Goal: Task Accomplishment & Management: Use online tool/utility

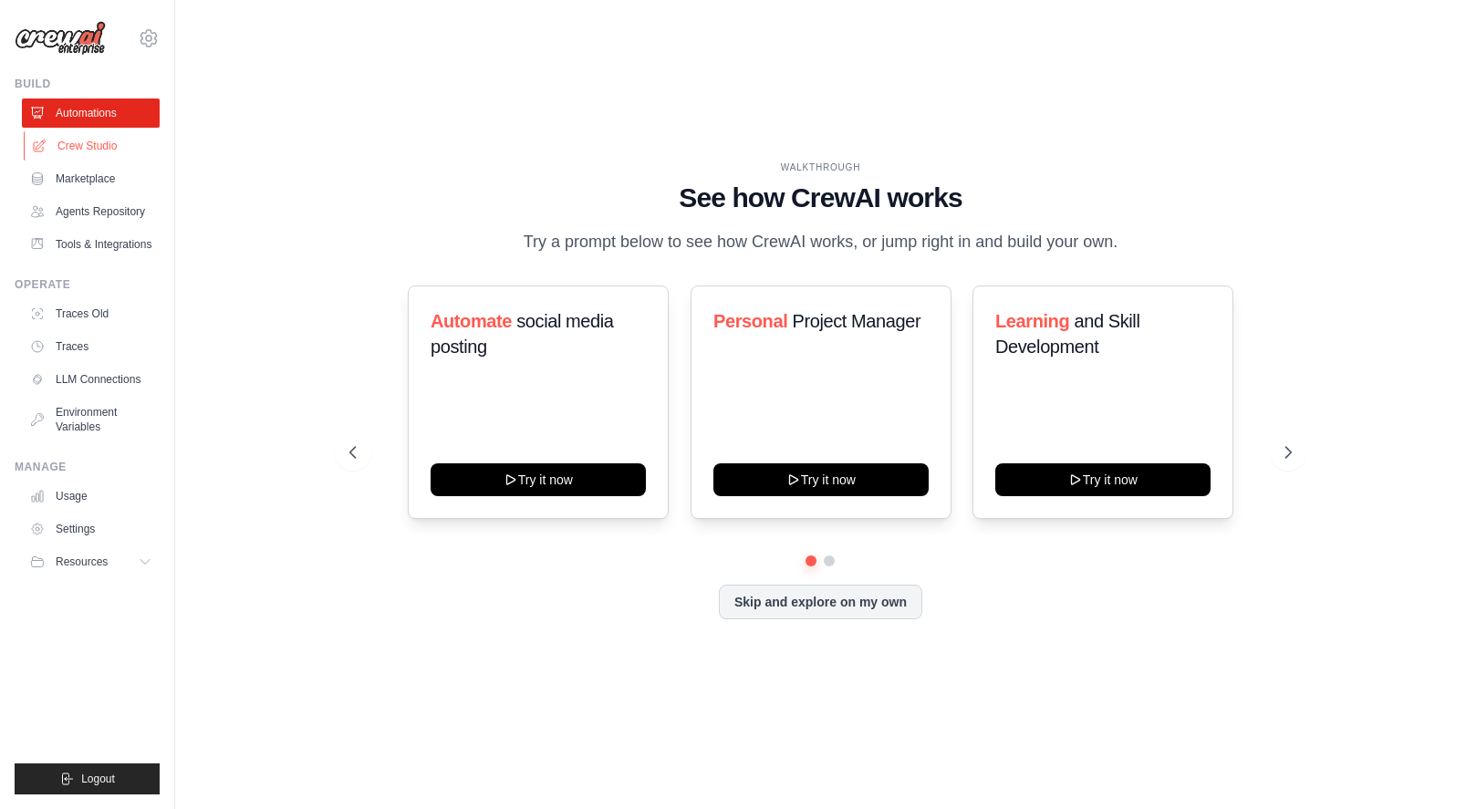
click at [96, 147] on link "Crew Studio" at bounding box center [93, 145] width 138 height 29
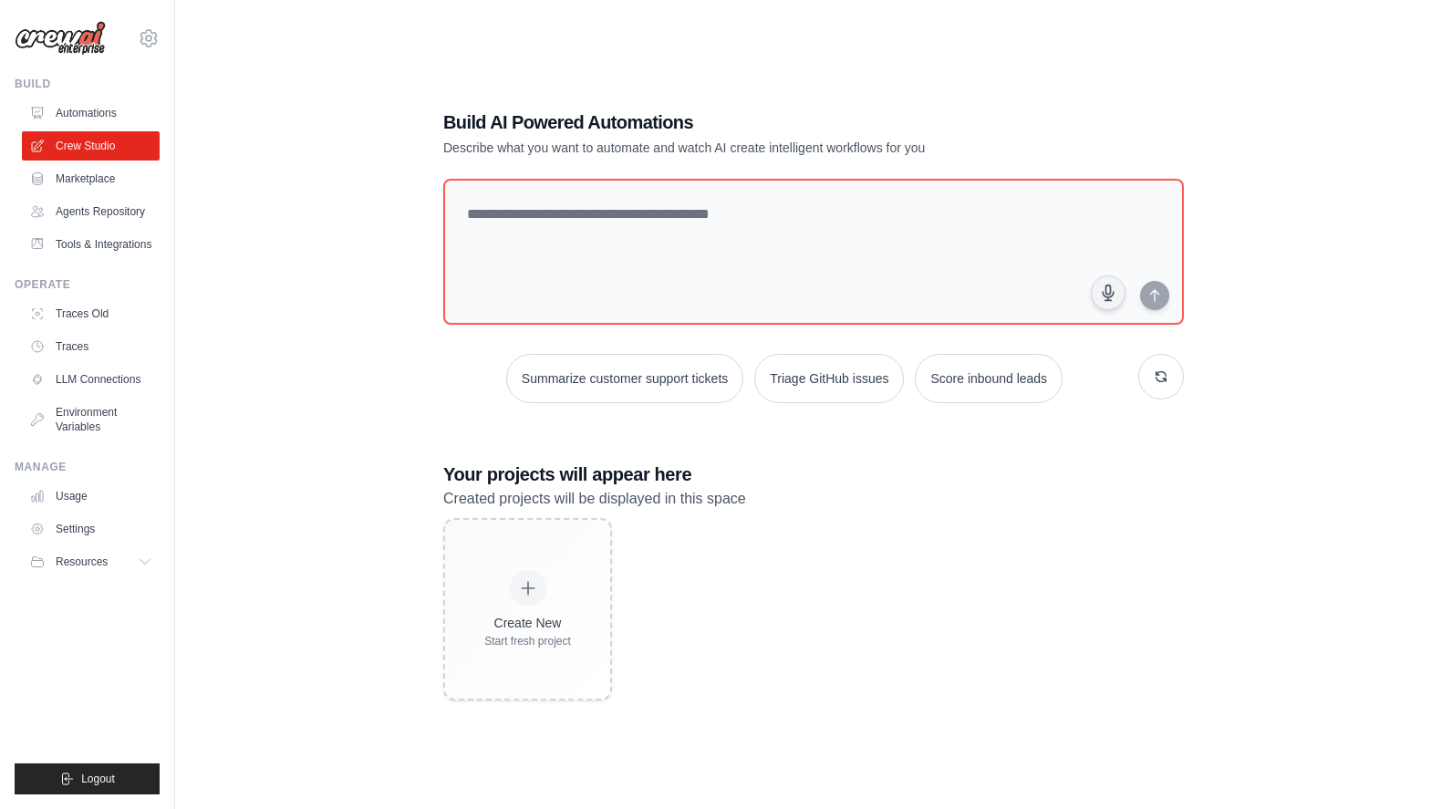
scroll to position [36, 0]
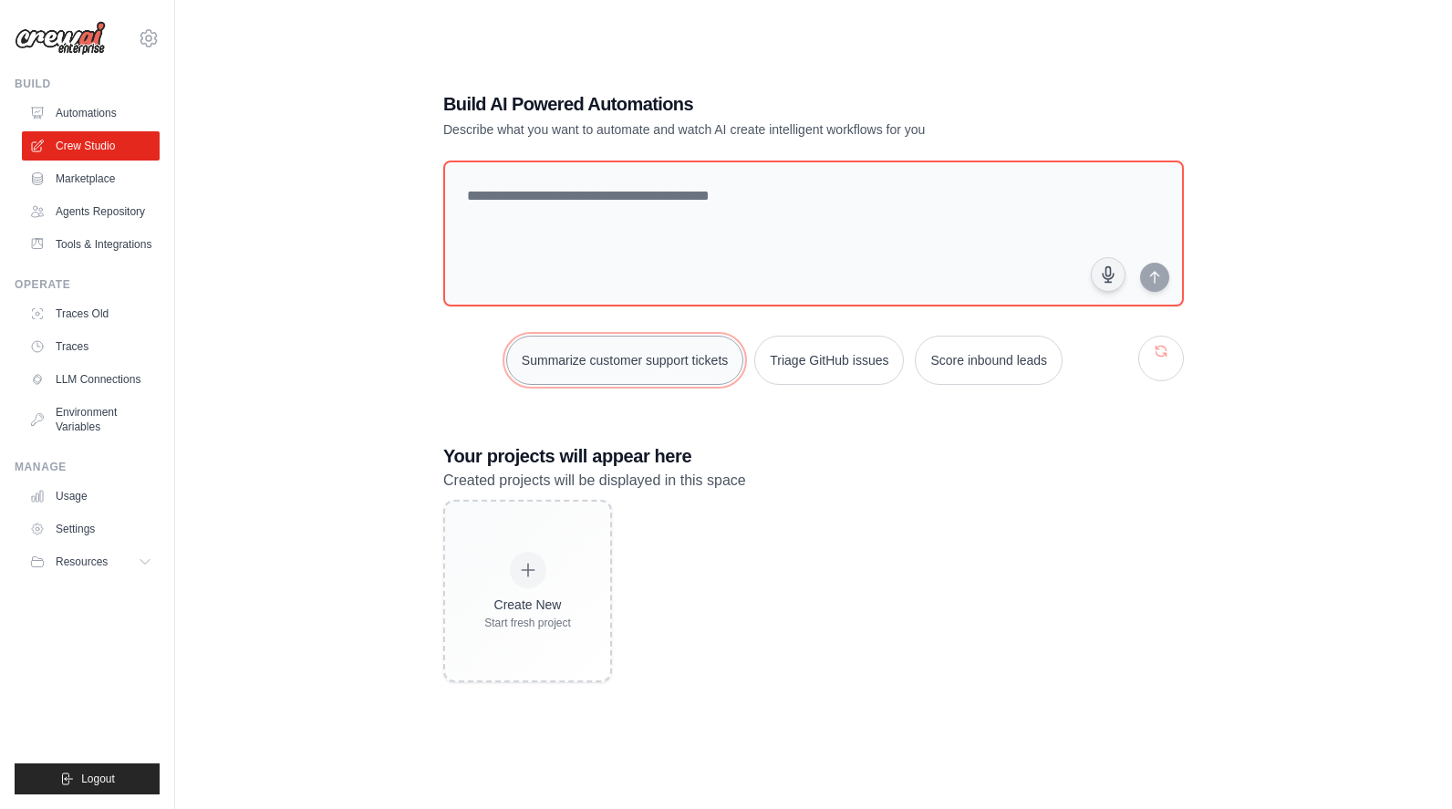
click at [637, 363] on button "Summarize customer support tickets" at bounding box center [624, 360] width 237 height 49
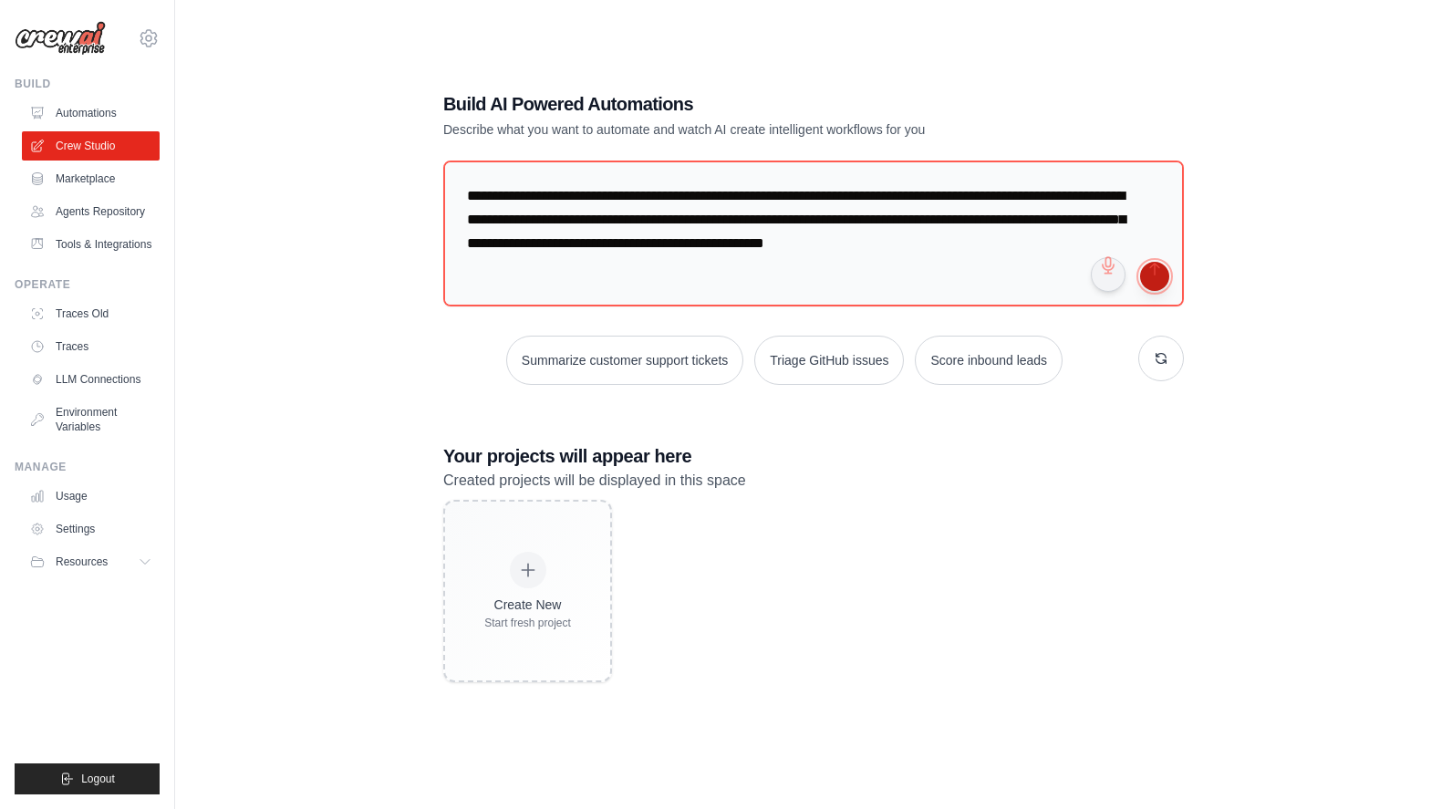
click at [1159, 273] on button "submit" at bounding box center [1154, 276] width 29 height 29
click at [87, 173] on link "Marketplace" at bounding box center [93, 178] width 138 height 29
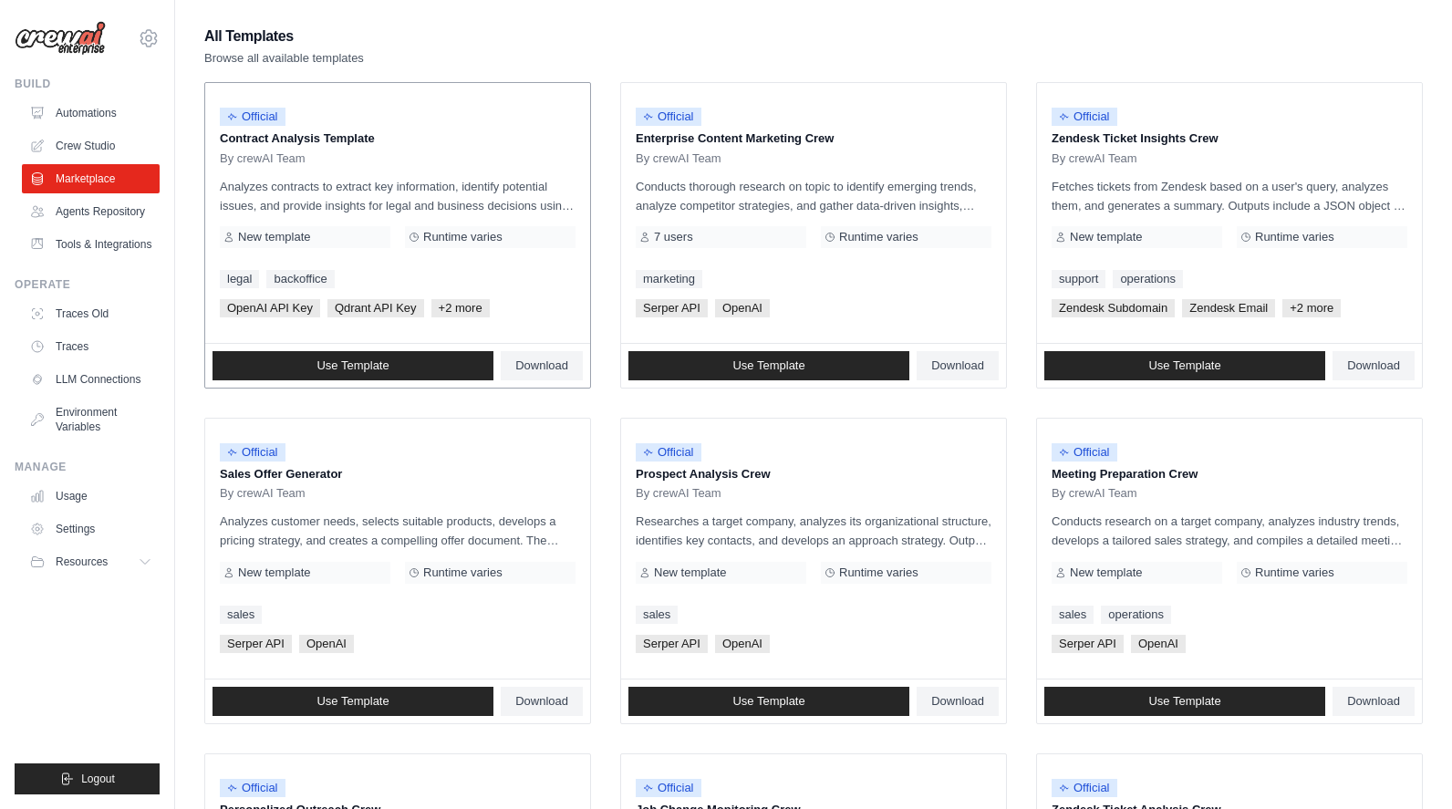
scroll to position [164, 0]
click at [65, 37] on img at bounding box center [60, 38] width 91 height 35
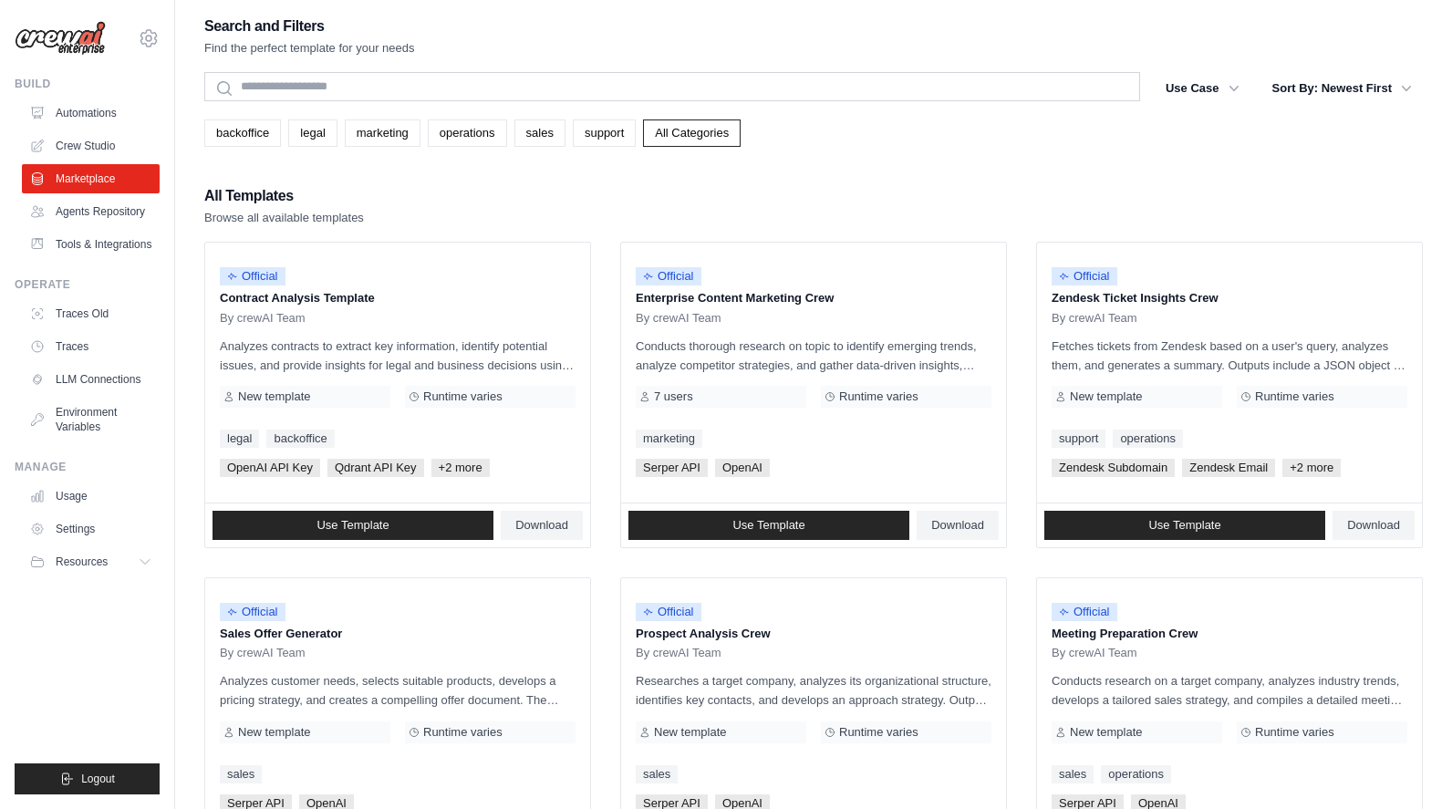
scroll to position [0, 0]
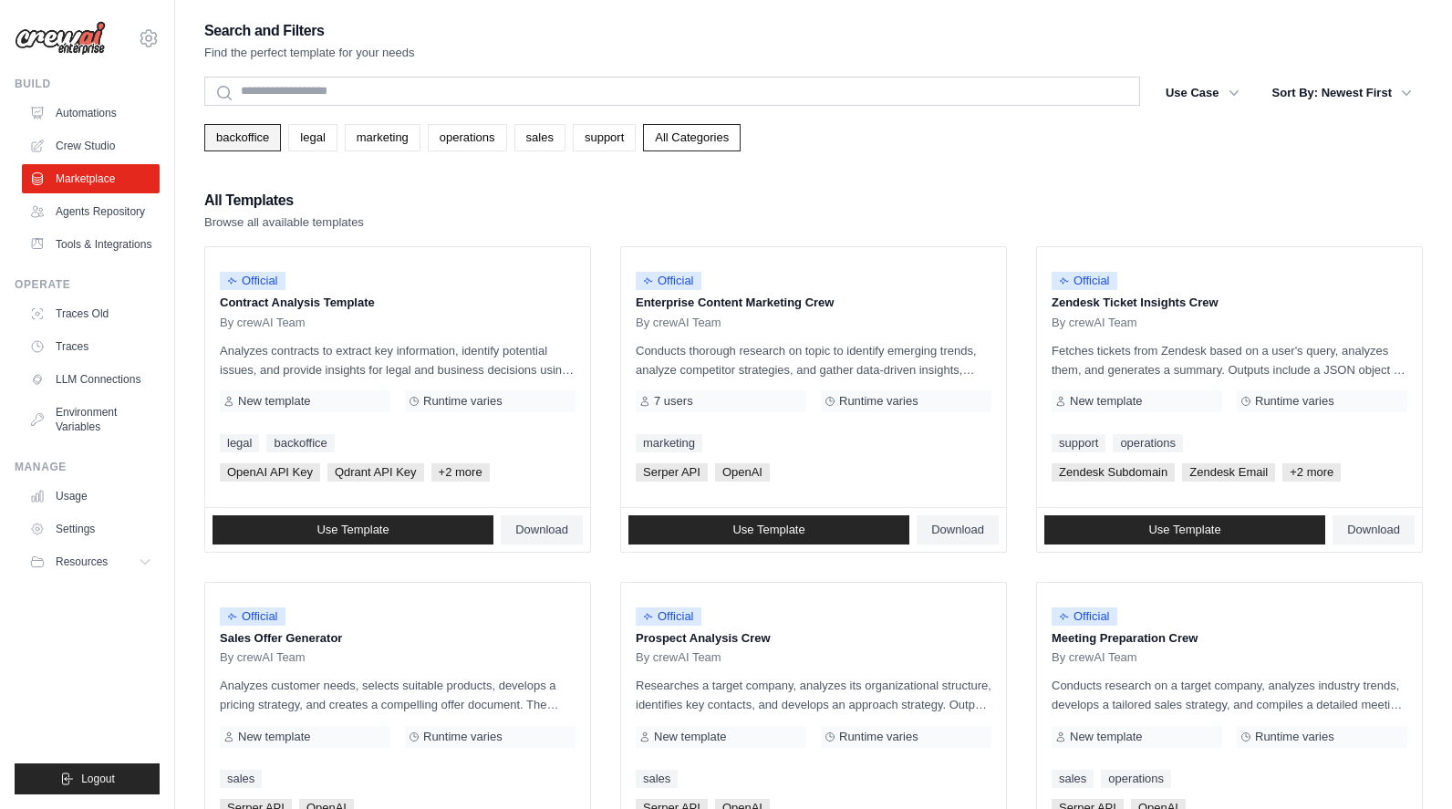
click at [250, 144] on link "backoffice" at bounding box center [242, 137] width 77 height 27
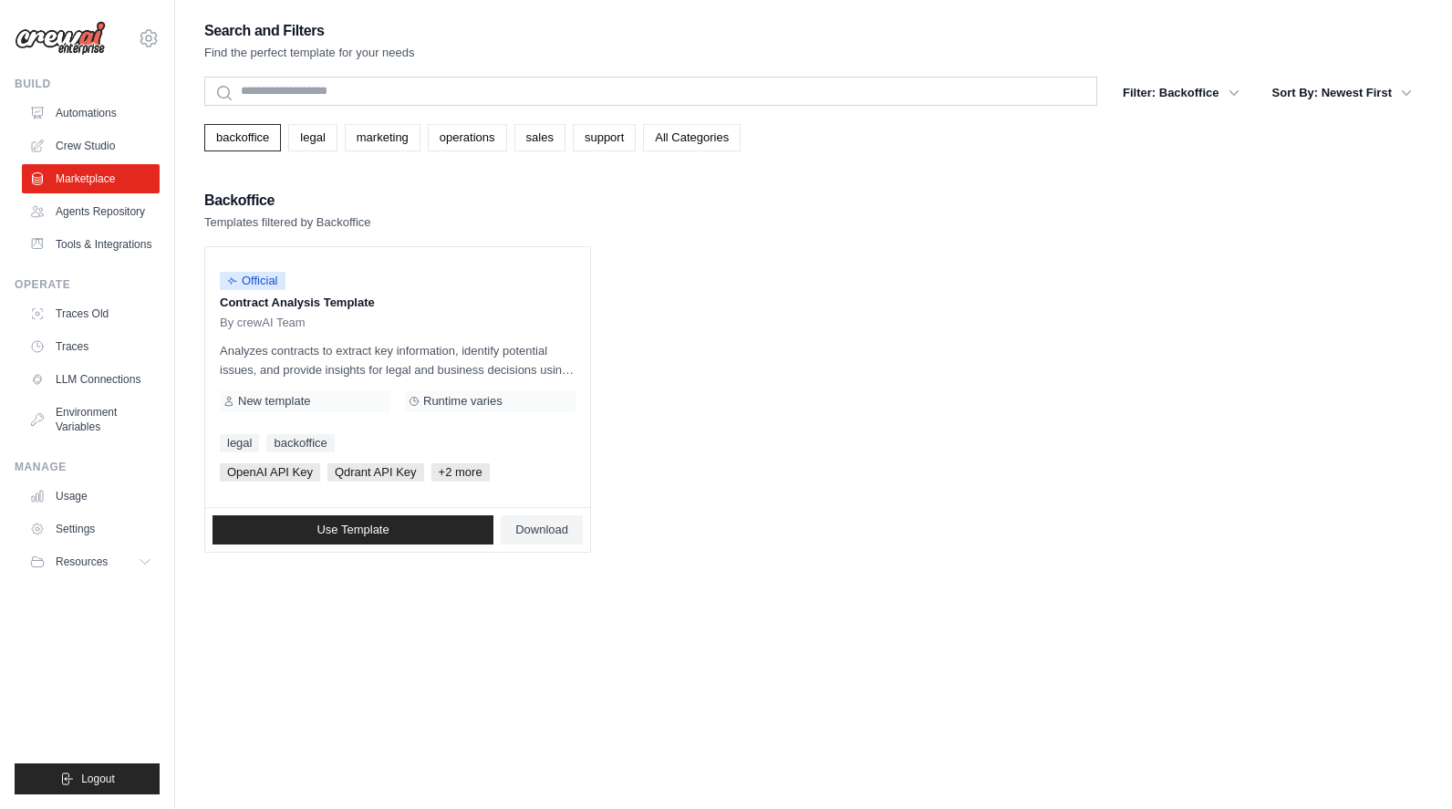
click at [734, 285] on ul "Official Contract Analysis Template By crewAI Team Analyzes contracts to extrac…" at bounding box center [813, 399] width 1218 height 306
click at [359, 306] on p "Contract Analysis Template" at bounding box center [398, 303] width 356 height 18
click at [973, 203] on div "Backoffice Templates filtered by Backoffice" at bounding box center [813, 210] width 1218 height 44
click at [55, 113] on link "Automations" at bounding box center [93, 112] width 138 height 29
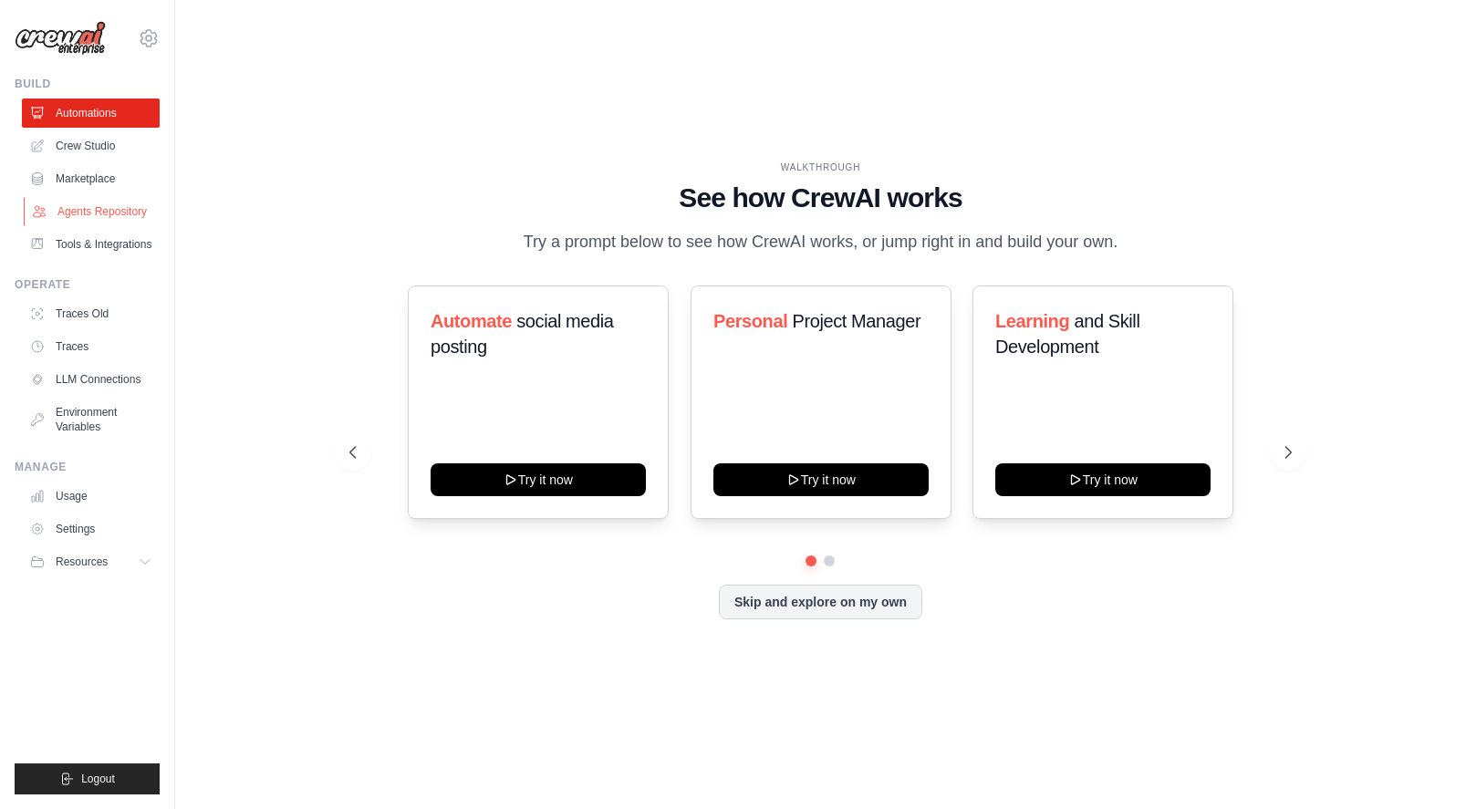
click at [100, 211] on link "Agents Repository" at bounding box center [93, 211] width 138 height 29
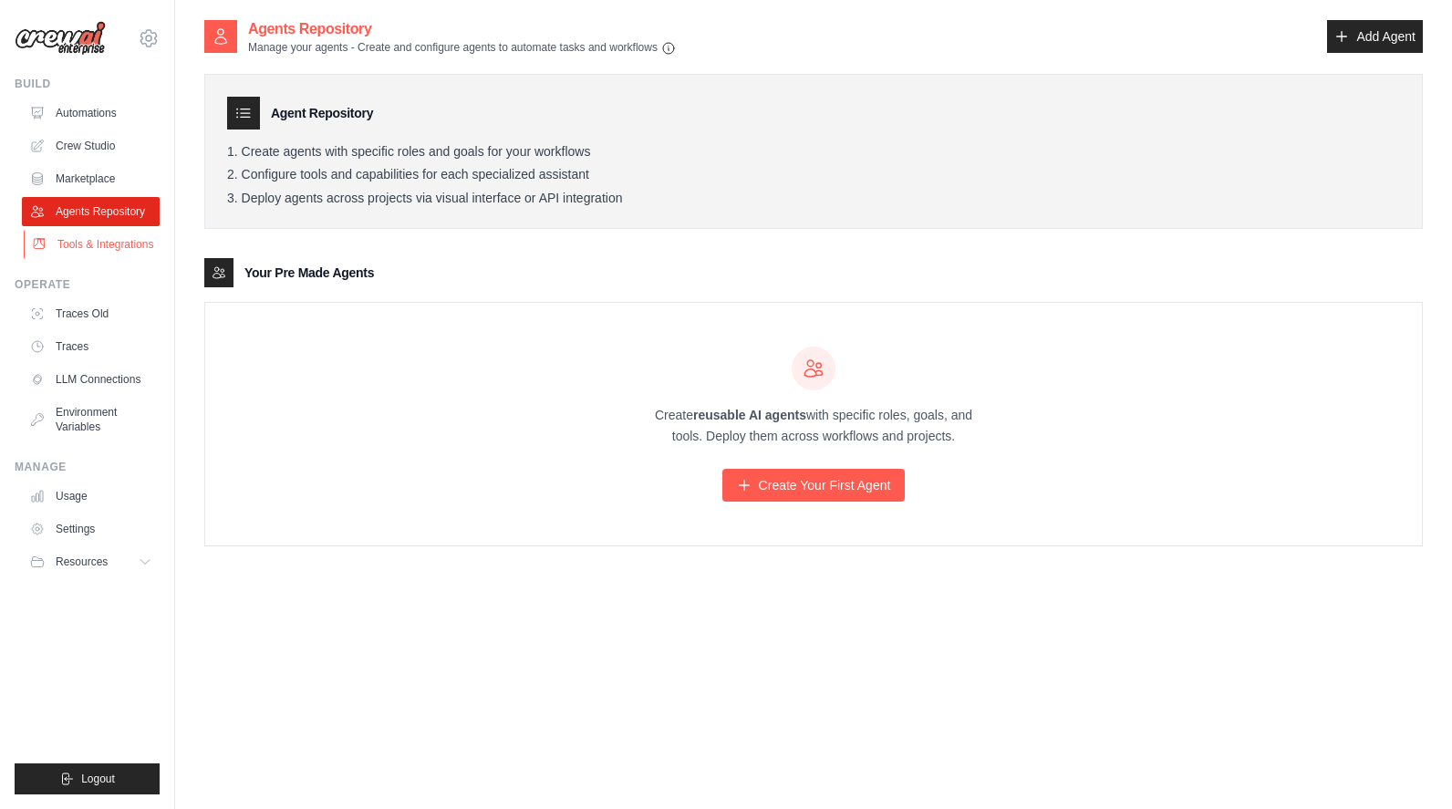
click at [93, 246] on link "Tools & Integrations" at bounding box center [93, 244] width 138 height 29
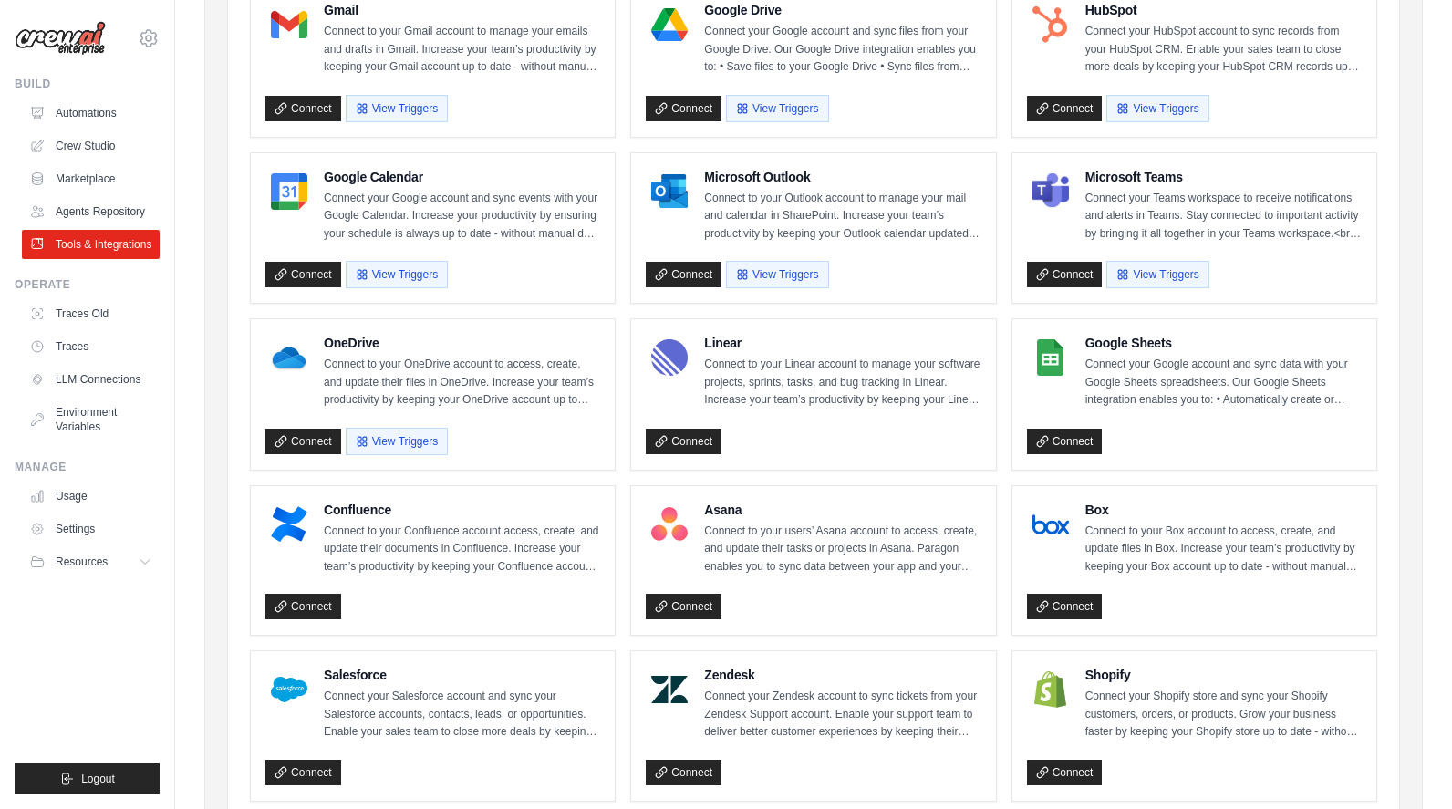
scroll to position [2, 0]
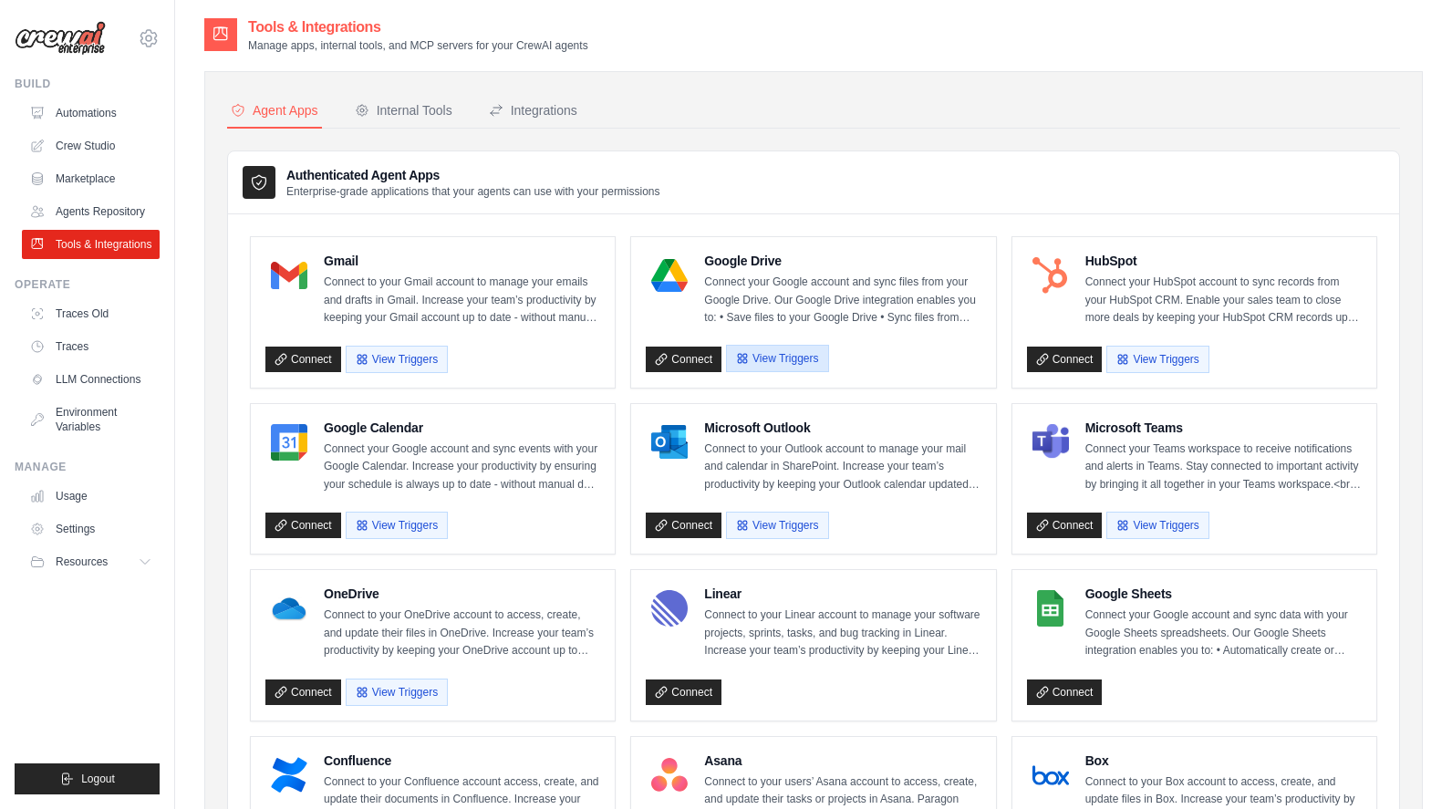
click at [787, 352] on button "View Triggers" at bounding box center [777, 358] width 102 height 27
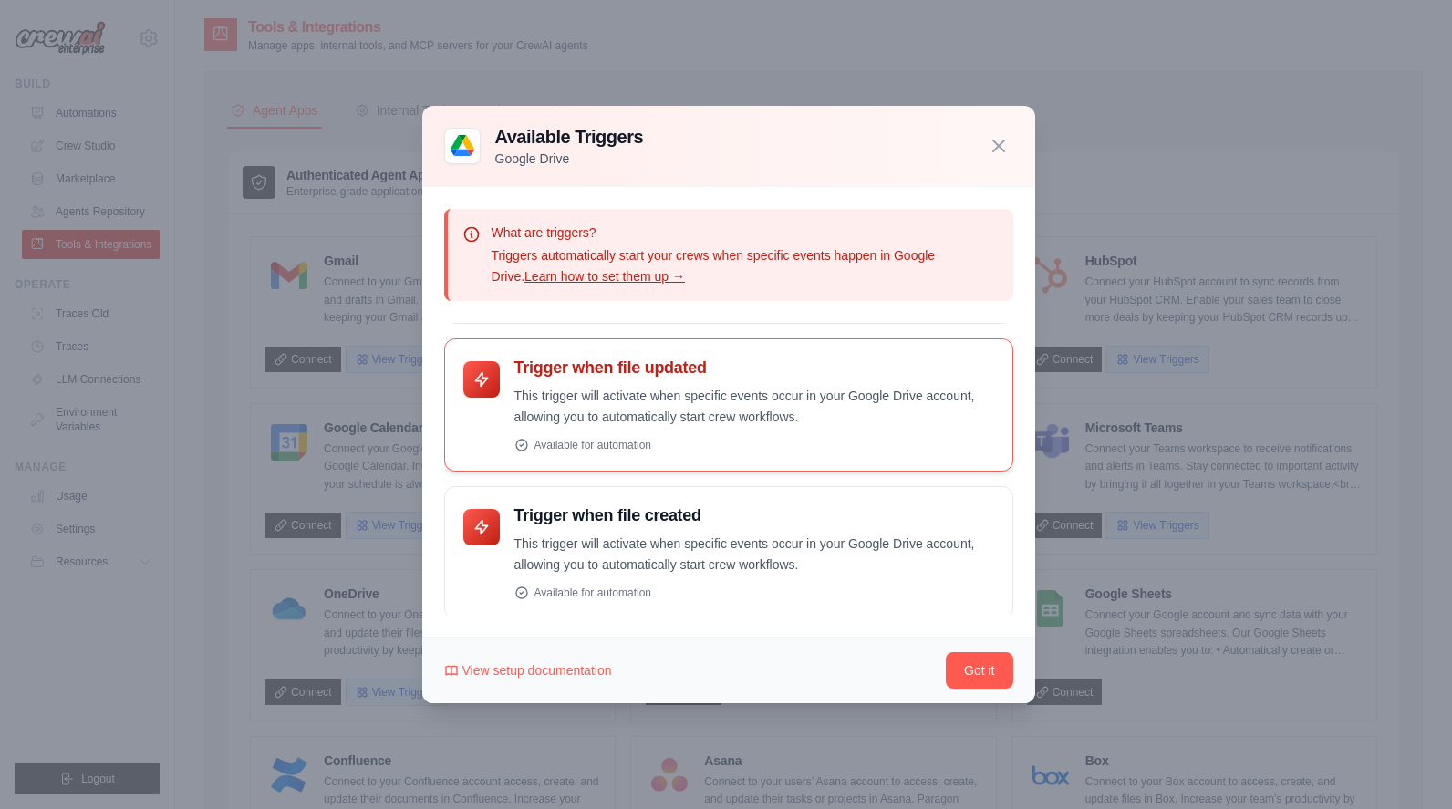
click at [610, 458] on div "Trigger when file updated This trigger will activate when specific events occur…" at bounding box center [728, 404] width 569 height 133
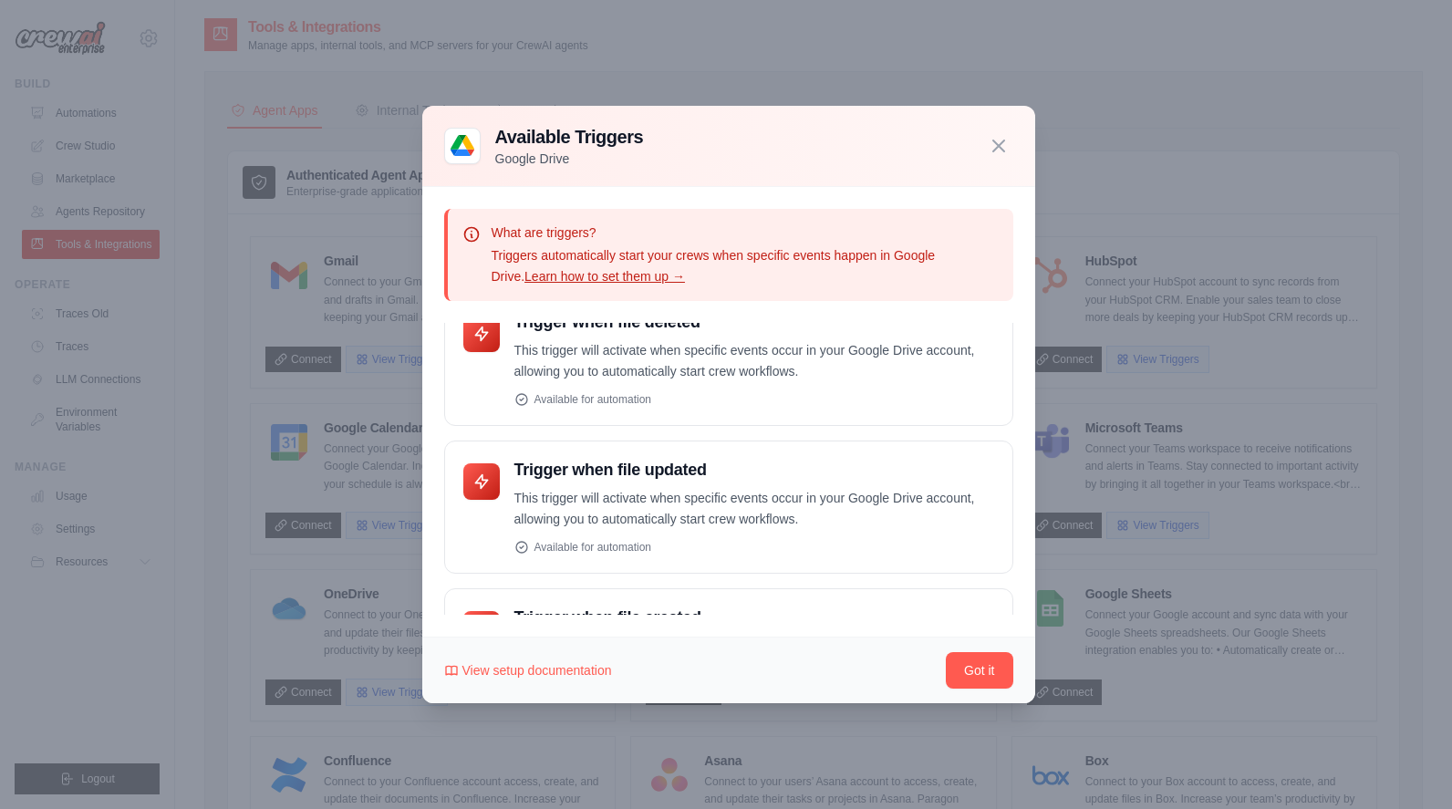
scroll to position [0, 0]
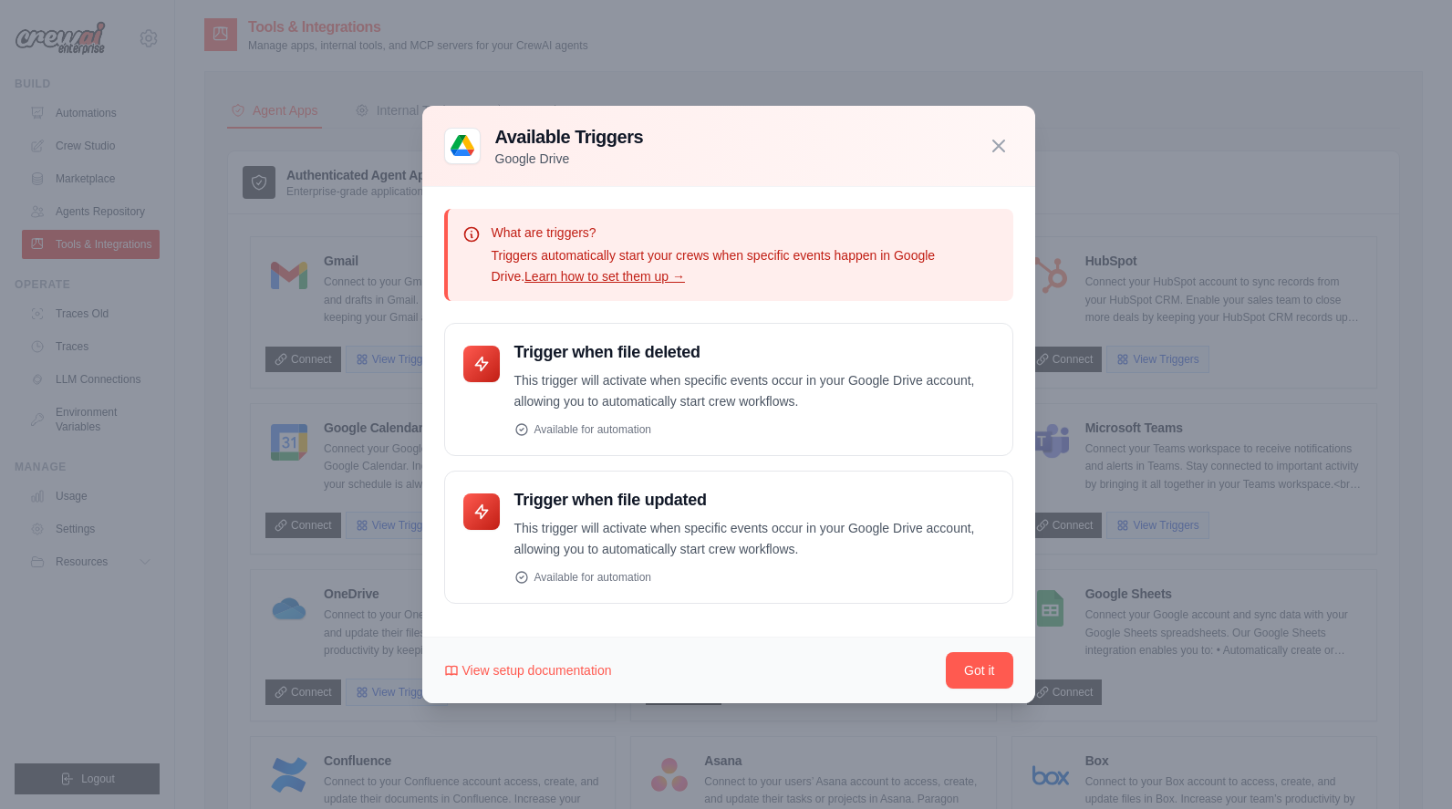
click at [571, 286] on div "What are triggers? Triggers automatically start your crews when specific events…" at bounding box center [728, 255] width 569 height 93
click at [570, 280] on link "Learn how to set them up →" at bounding box center [604, 276] width 161 height 15
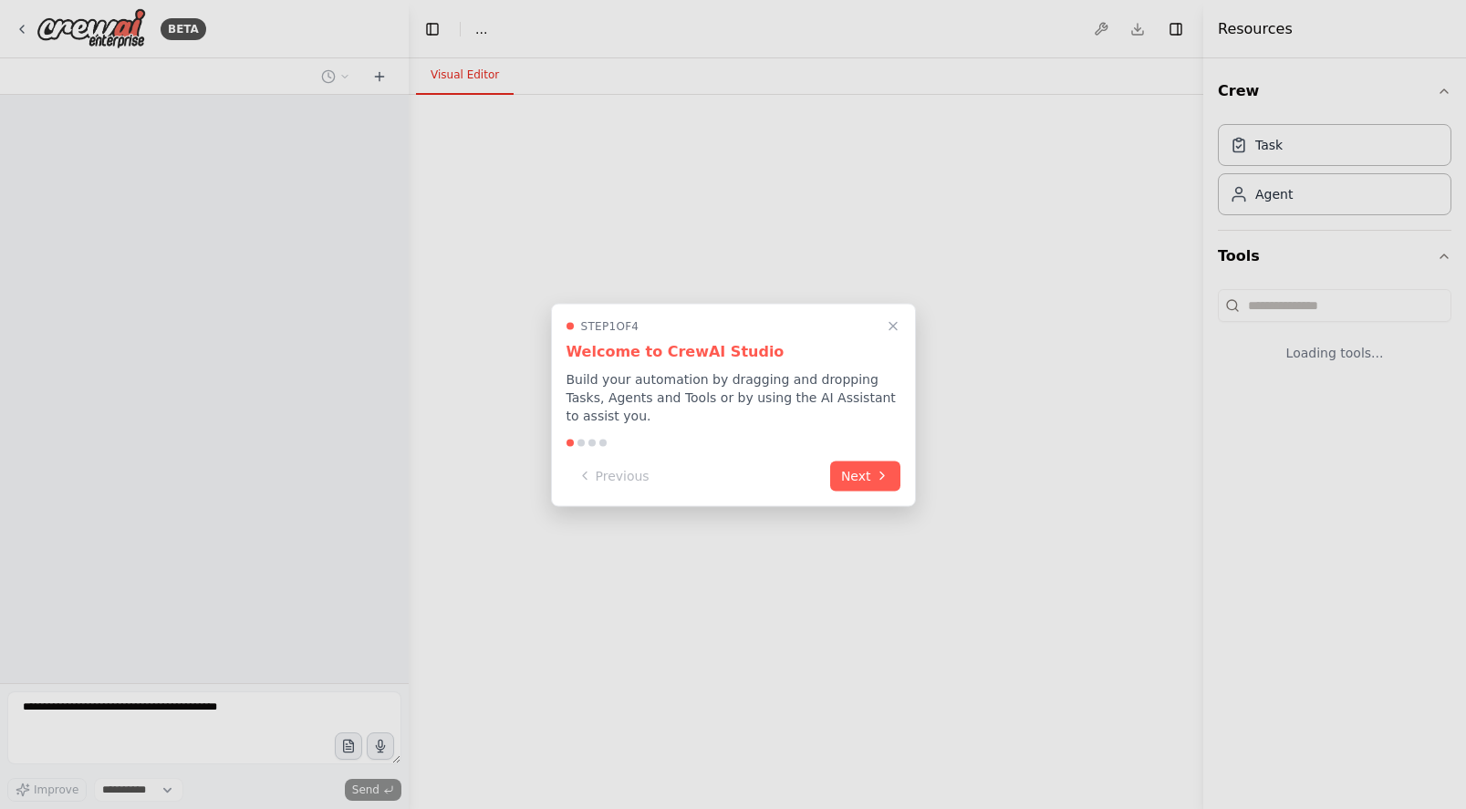
select select "****"
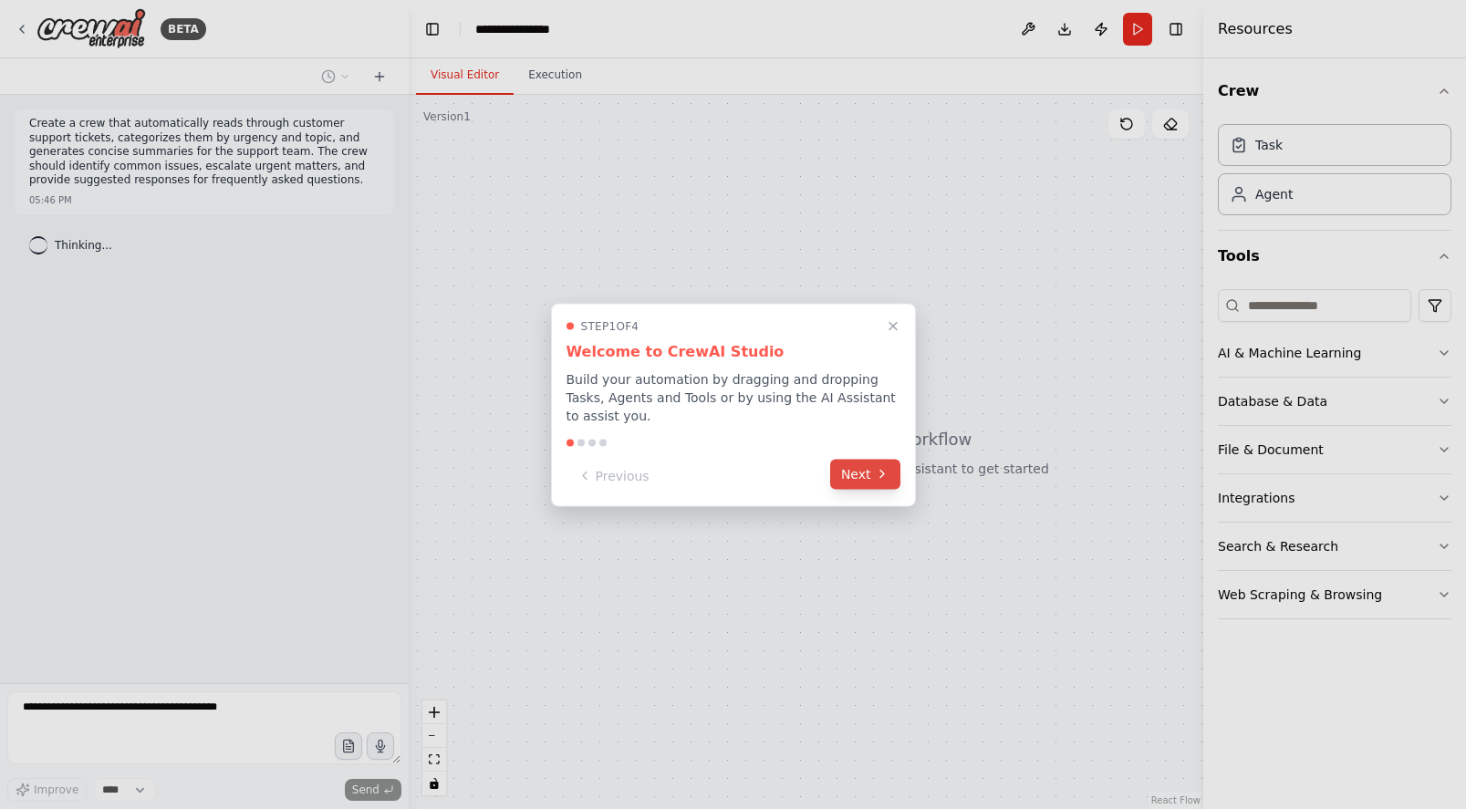
click at [871, 477] on button "Next" at bounding box center [865, 474] width 70 height 30
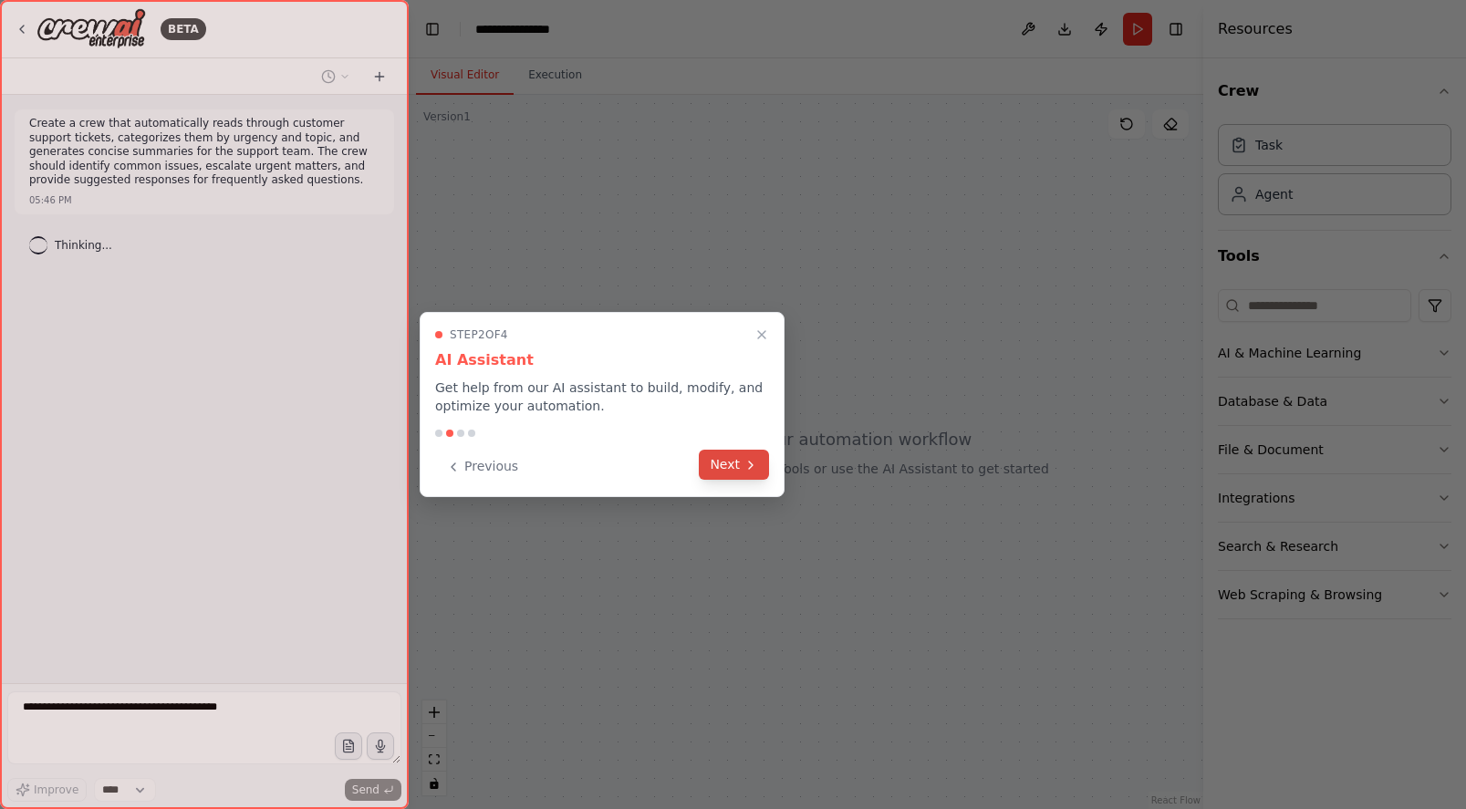
click at [739, 472] on button "Next" at bounding box center [734, 465] width 70 height 30
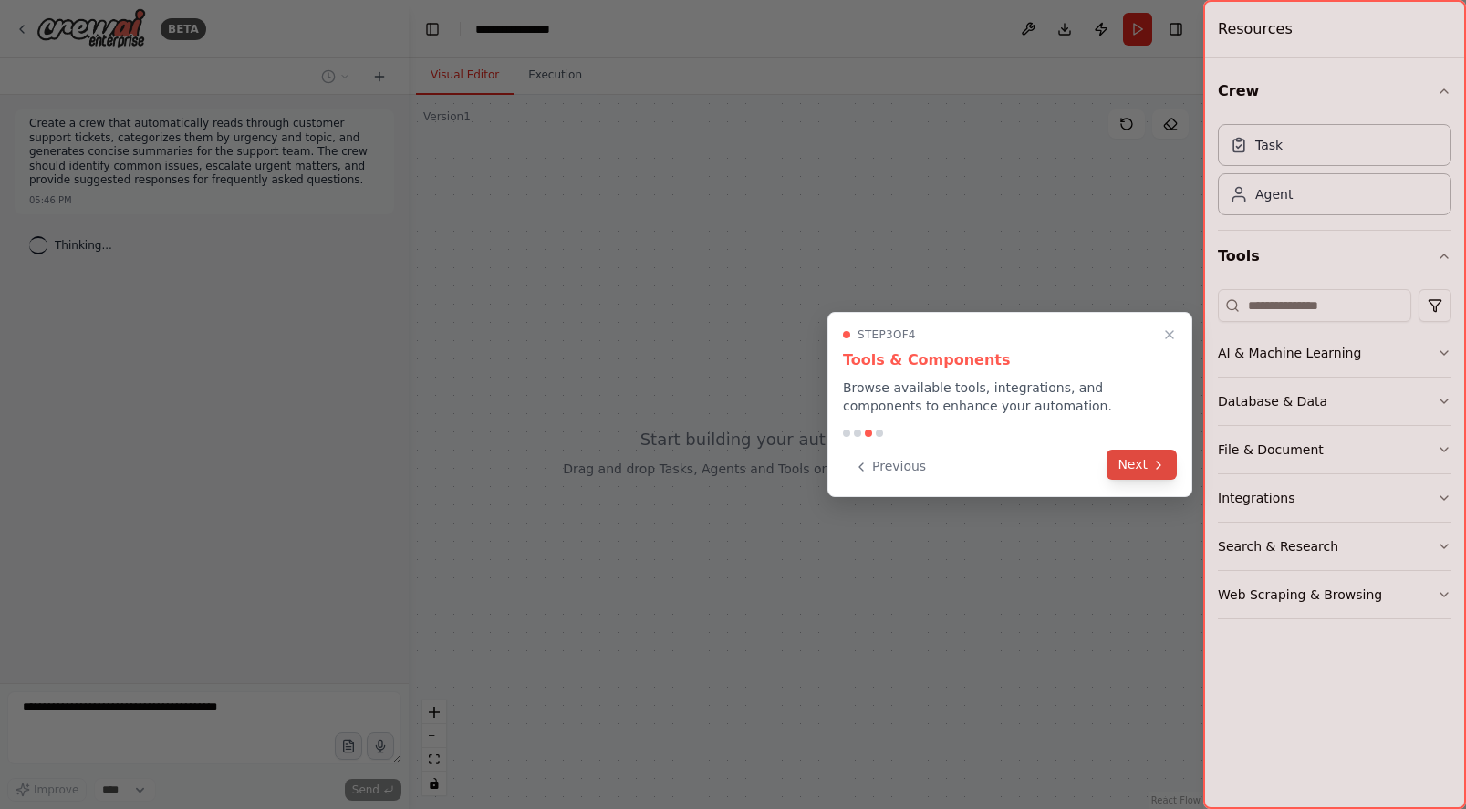
click at [1147, 460] on button "Next" at bounding box center [1141, 465] width 70 height 30
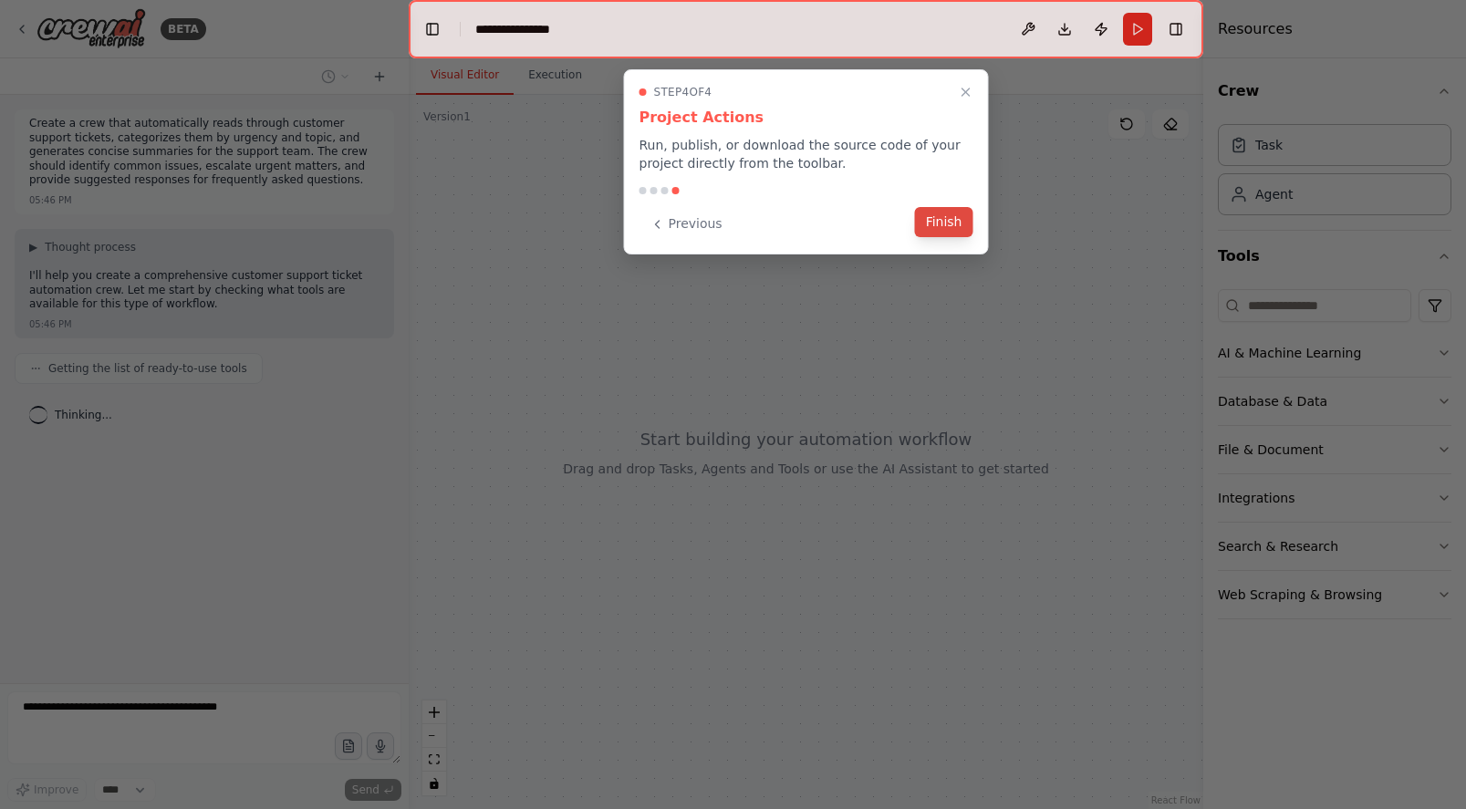
click at [944, 230] on button "Finish" at bounding box center [944, 222] width 58 height 30
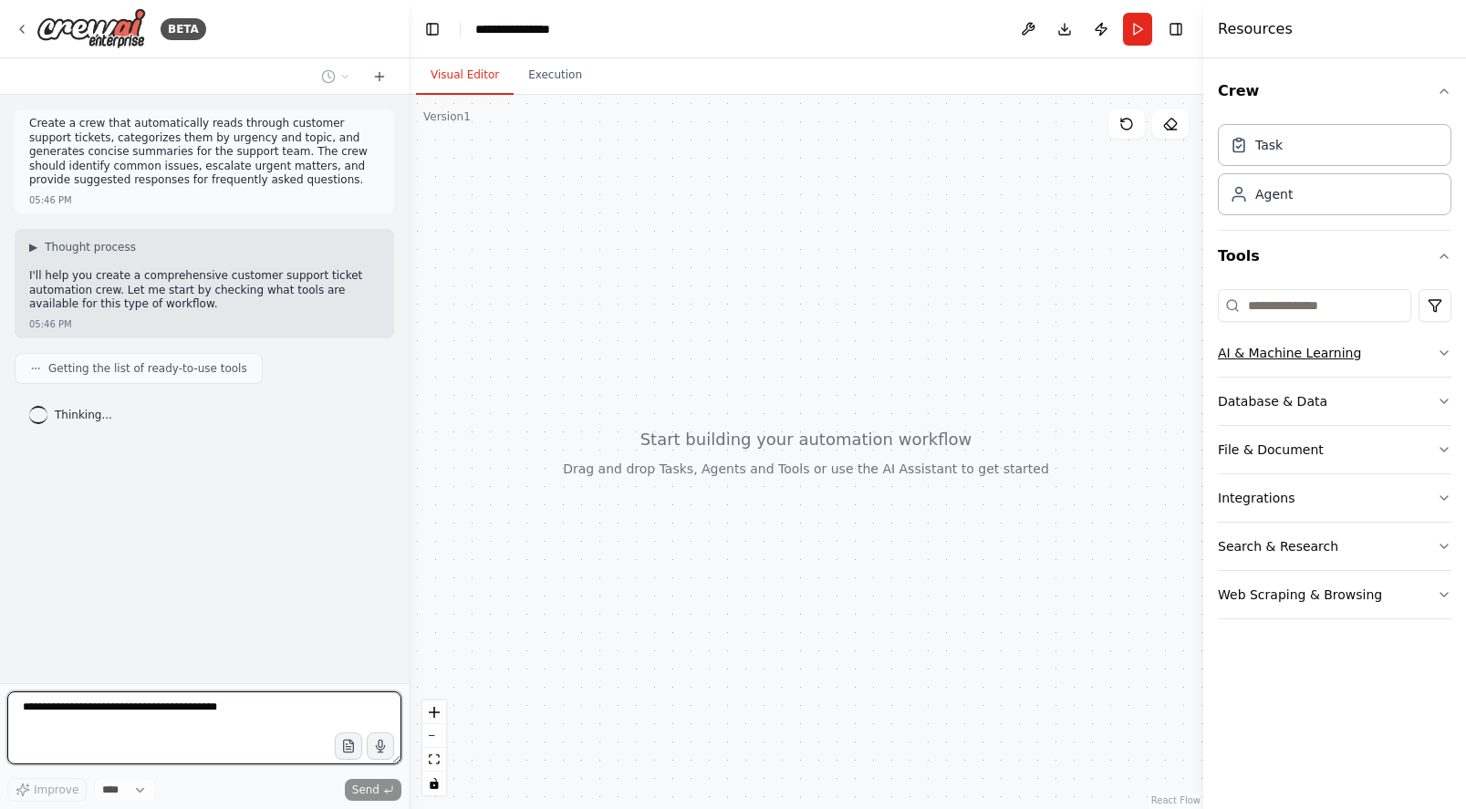
click at [1273, 361] on div "AI & Machine Learning" at bounding box center [1289, 353] width 143 height 18
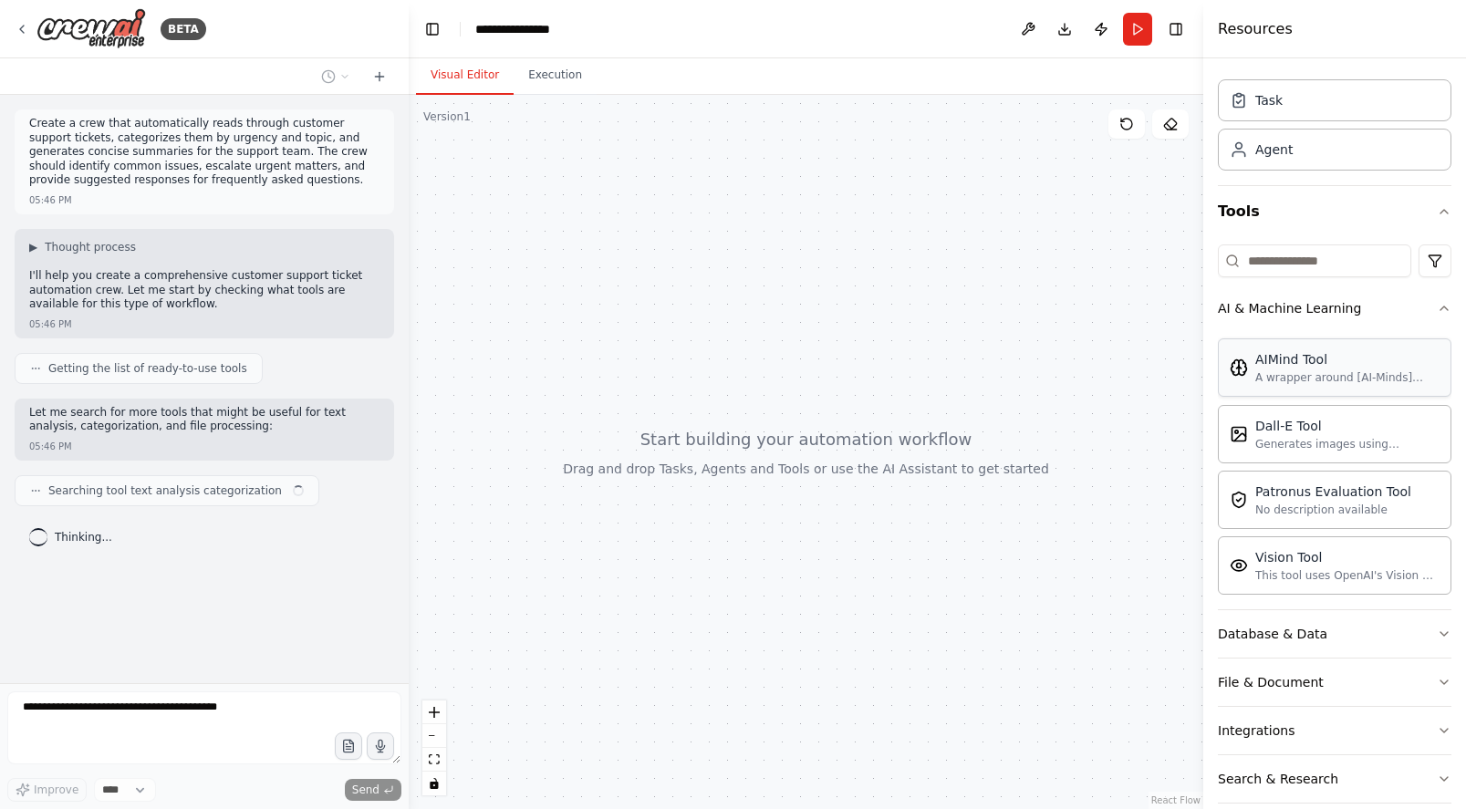
scroll to position [117, 0]
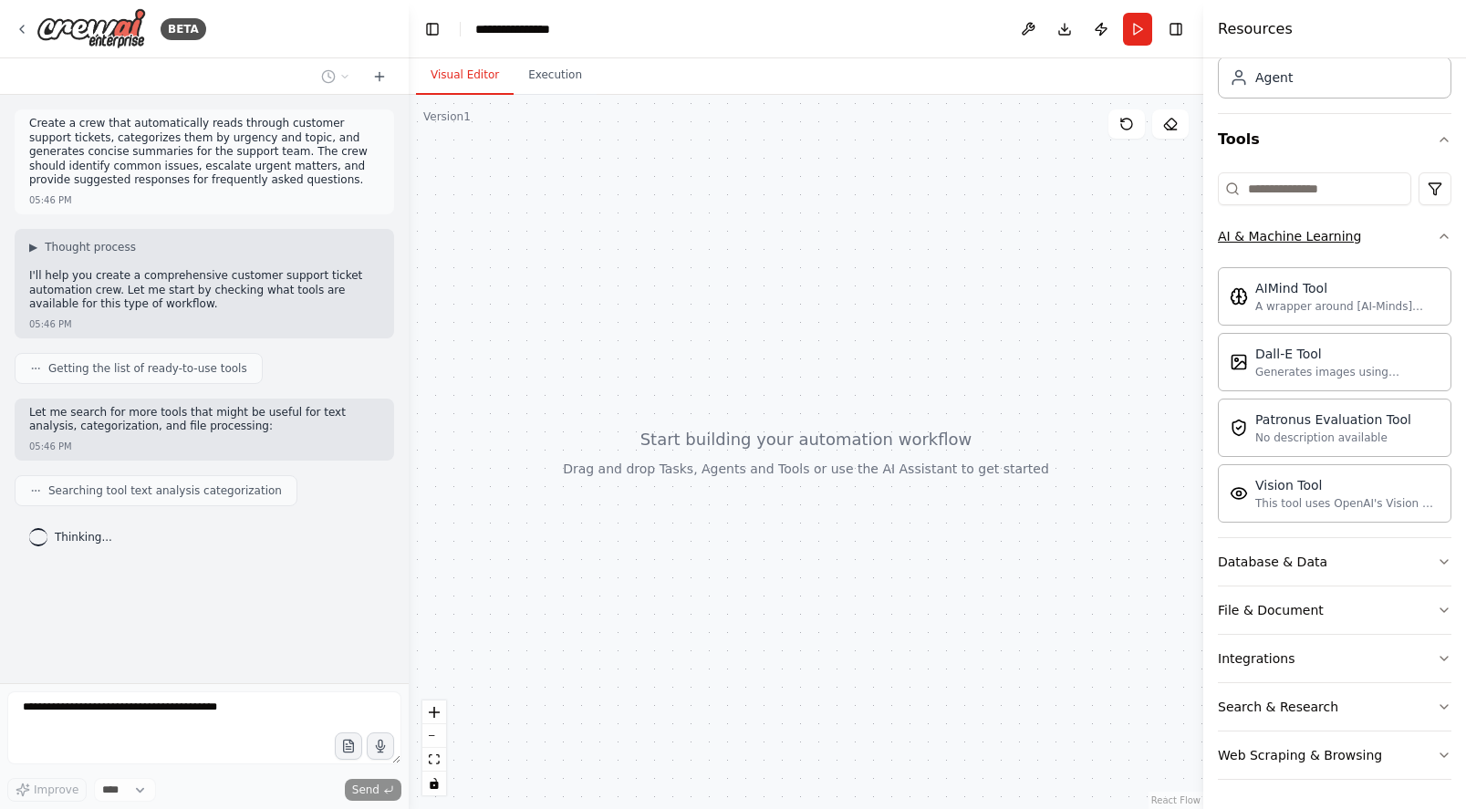
click at [1269, 224] on button "AI & Machine Learning" at bounding box center [1334, 235] width 233 height 47
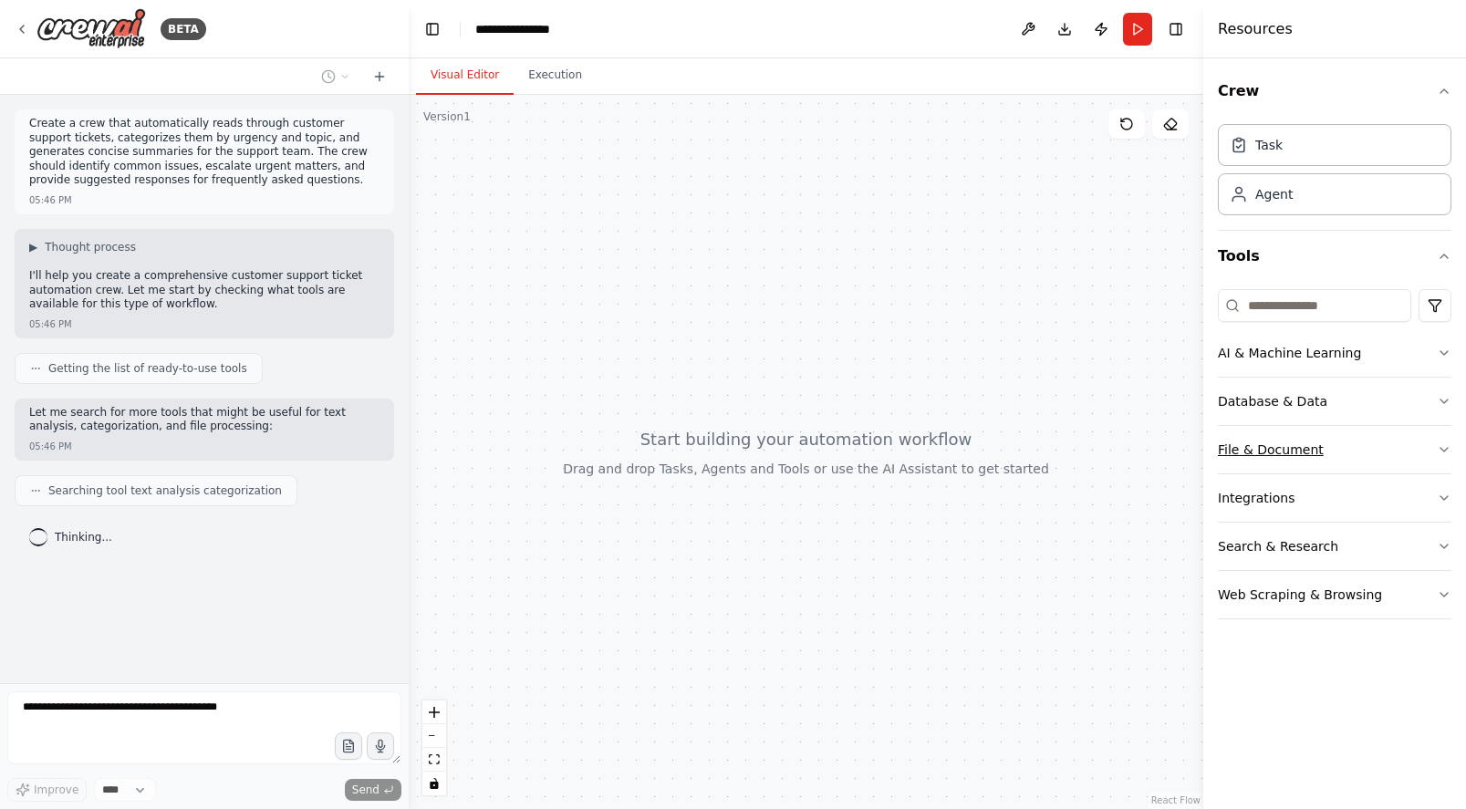
click at [1293, 456] on div "File & Document" at bounding box center [1271, 449] width 106 height 18
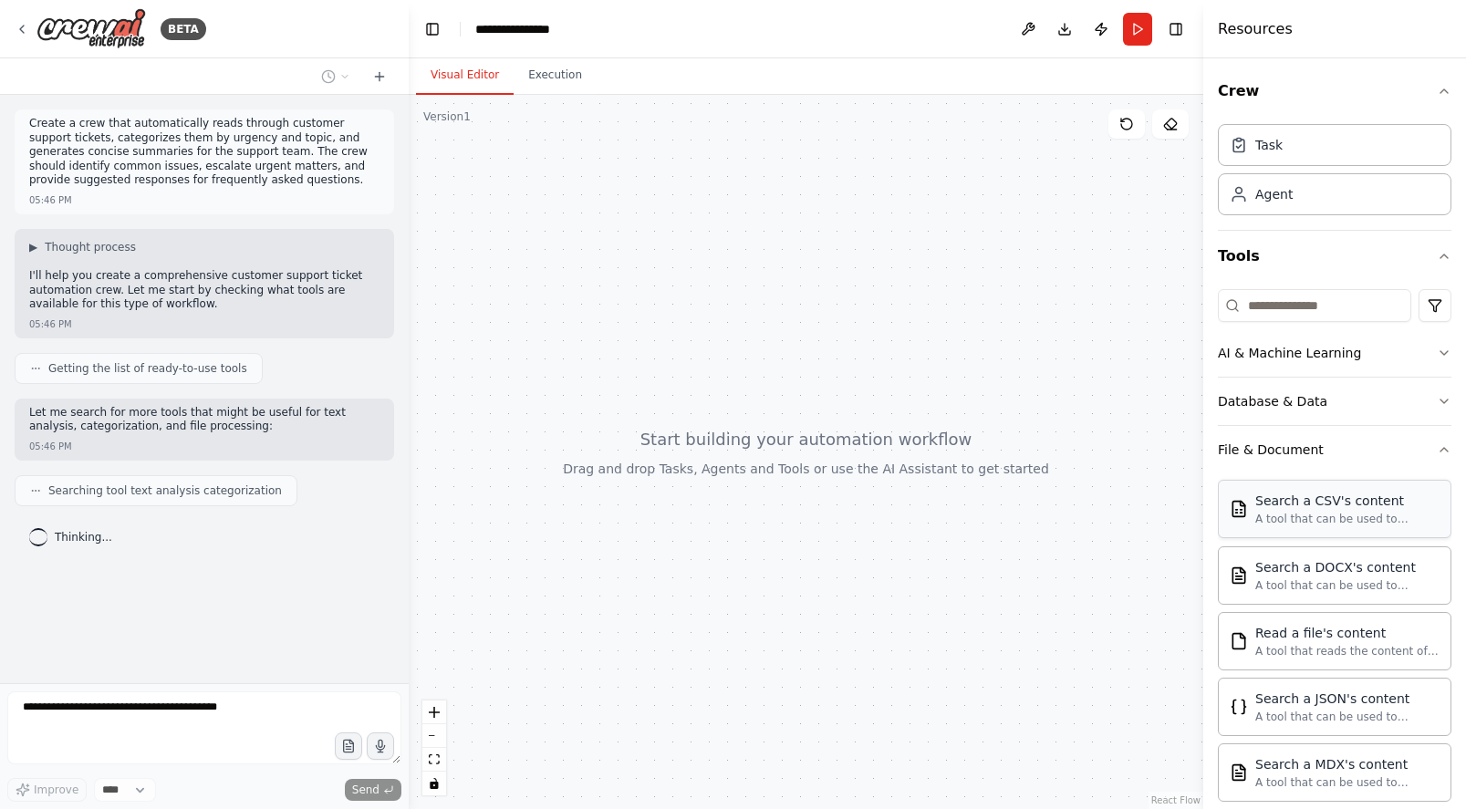
scroll to position [379, 0]
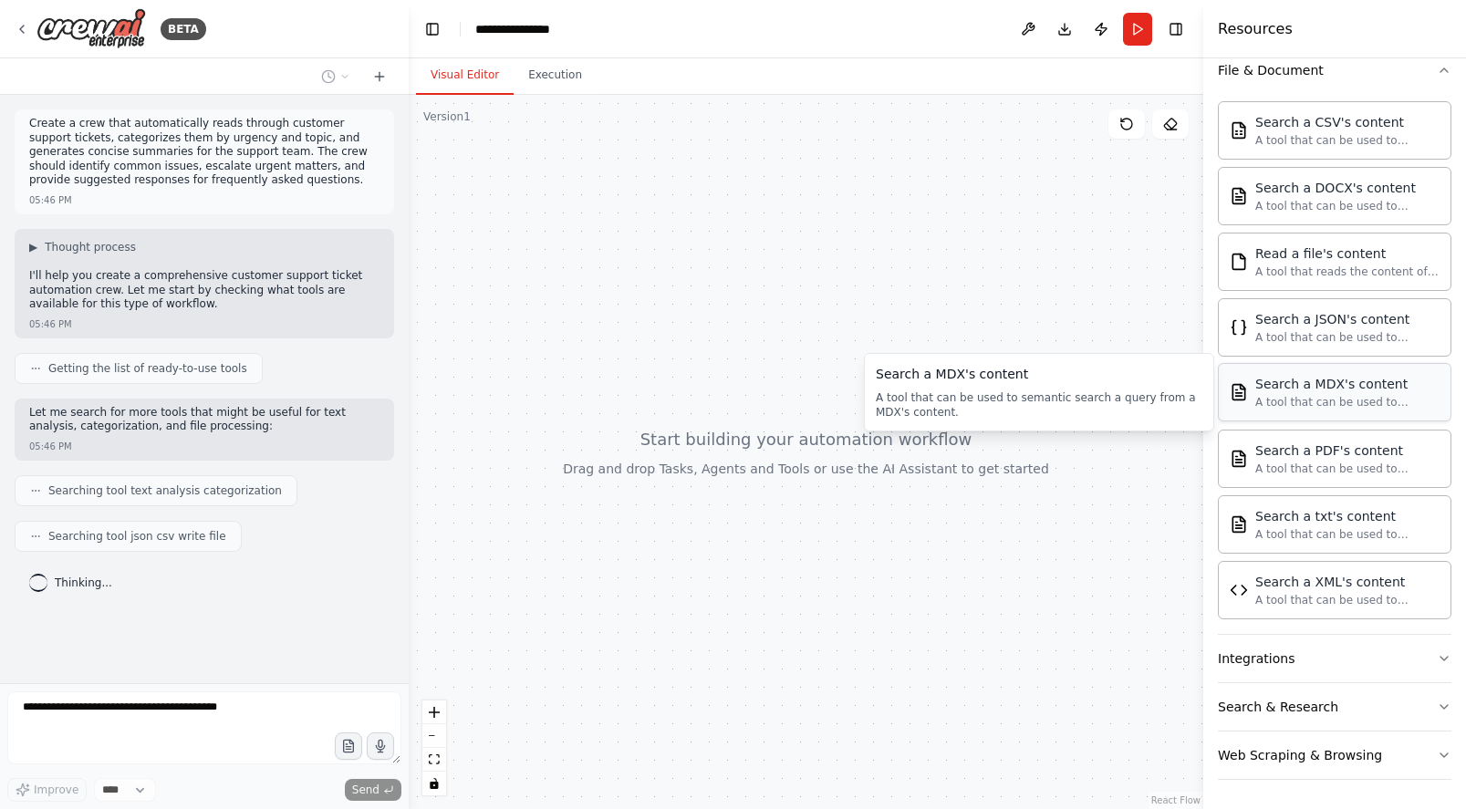
click at [1288, 411] on div "Search a MDX's content A tool that can be used to semantic search a query from …" at bounding box center [1334, 392] width 233 height 58
click at [776, 464] on div at bounding box center [806, 452] width 794 height 714
click at [1098, 36] on button "Publish" at bounding box center [1100, 29] width 29 height 33
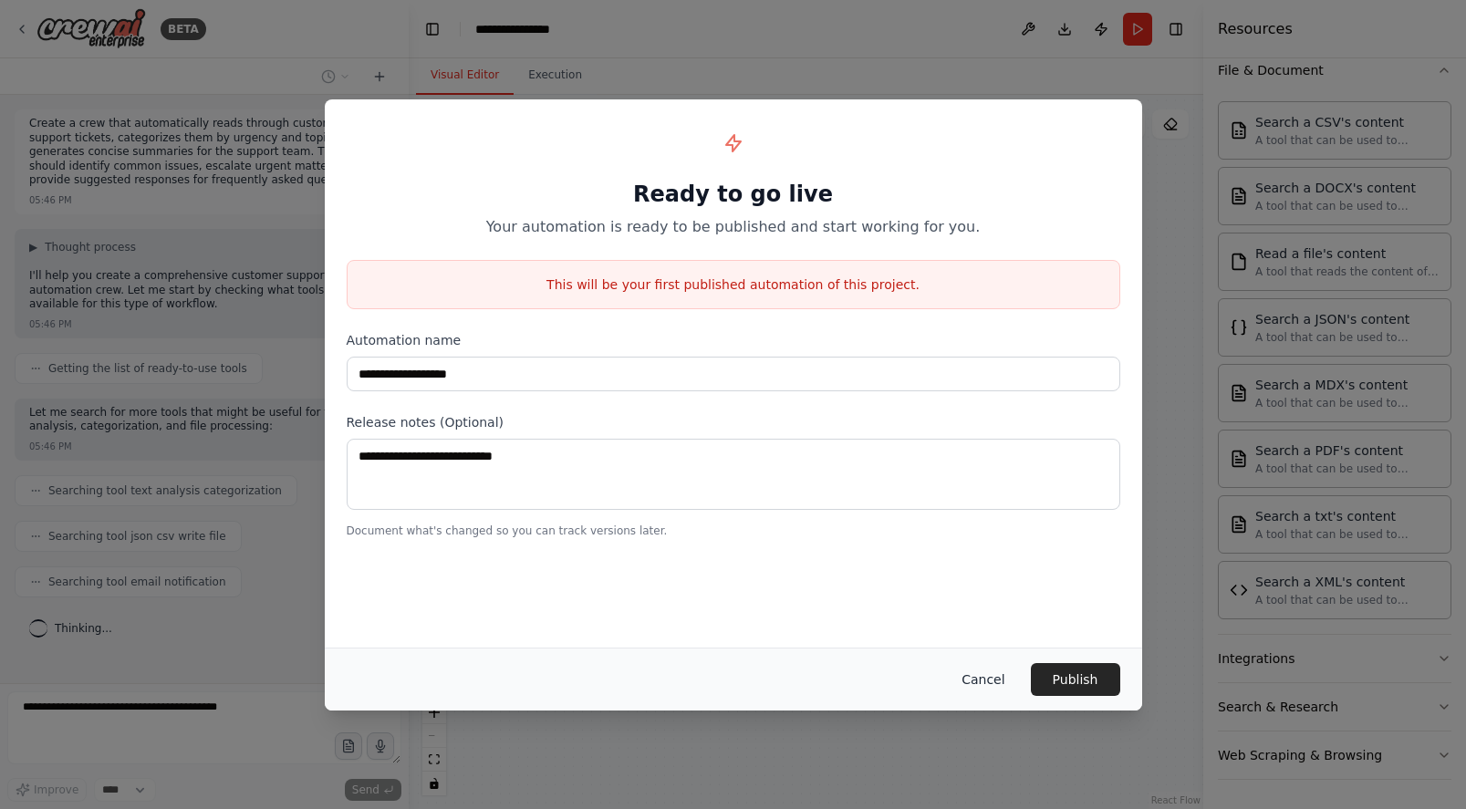
click at [979, 691] on button "Cancel" at bounding box center [983, 679] width 72 height 33
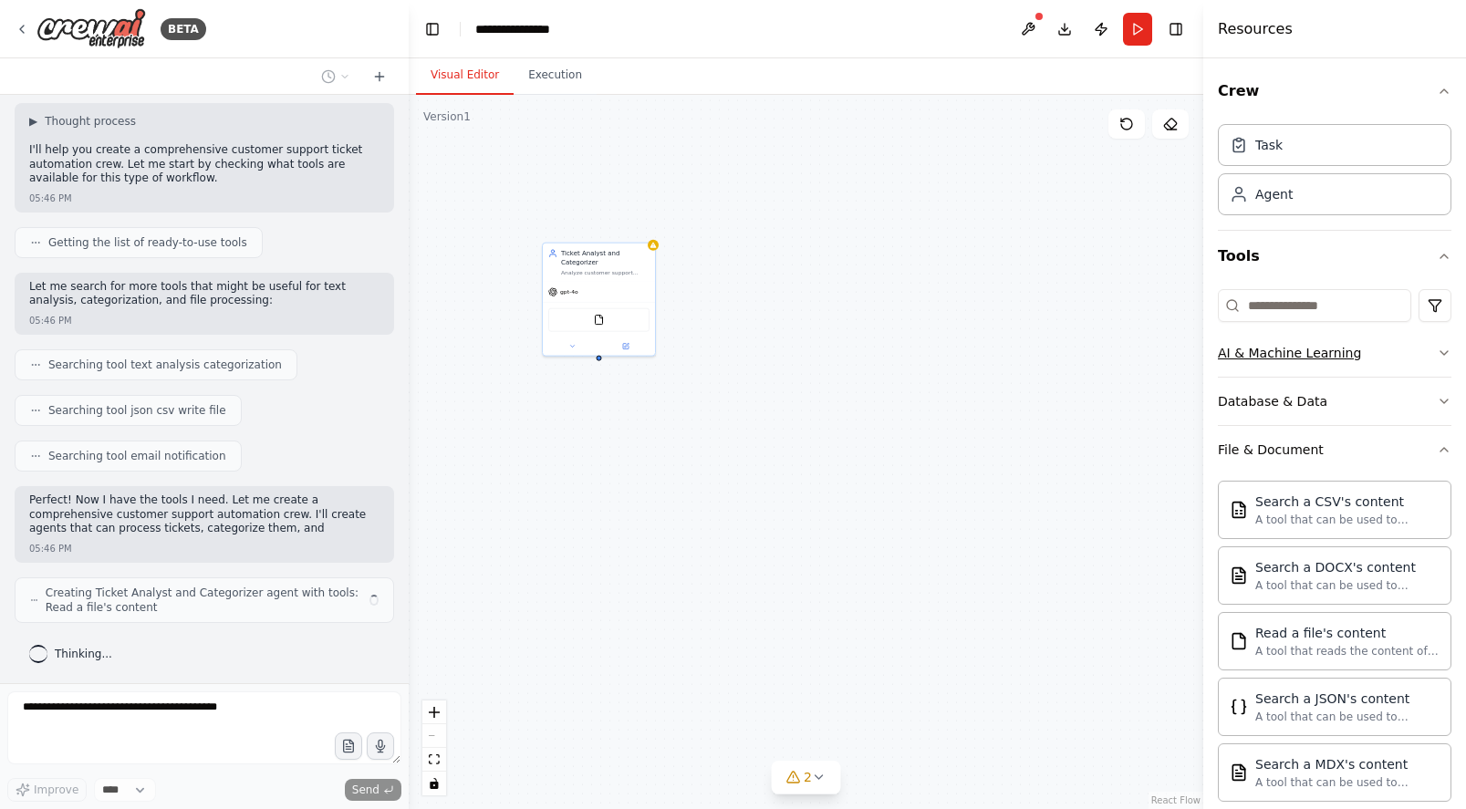
scroll to position [140, 0]
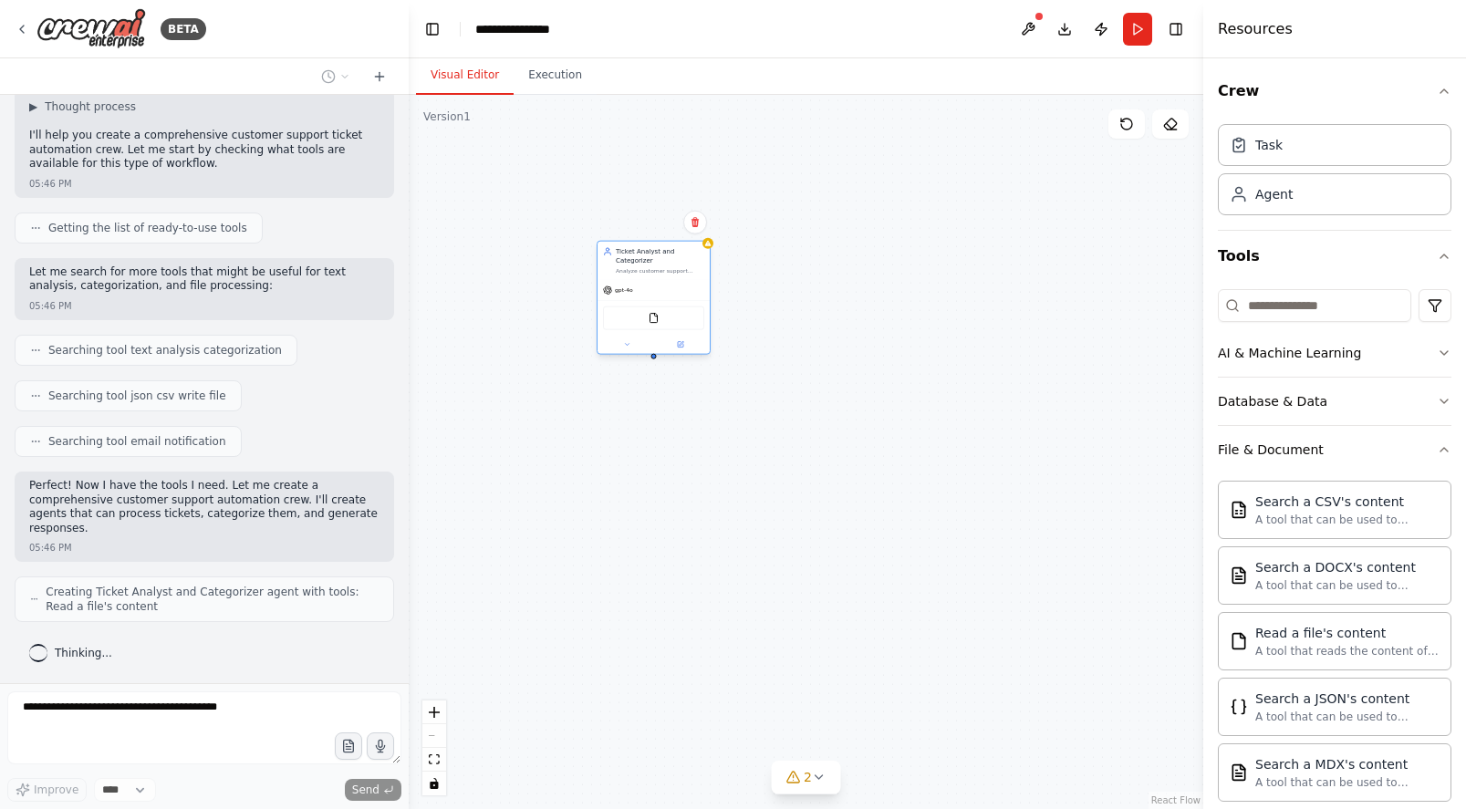
drag, startPoint x: 605, startPoint y: 265, endPoint x: 643, endPoint y: 260, distance: 38.7
click at [643, 267] on div "Analyze customer support tickets from {input_source}, categorize them by urgenc…" at bounding box center [660, 270] width 88 height 7
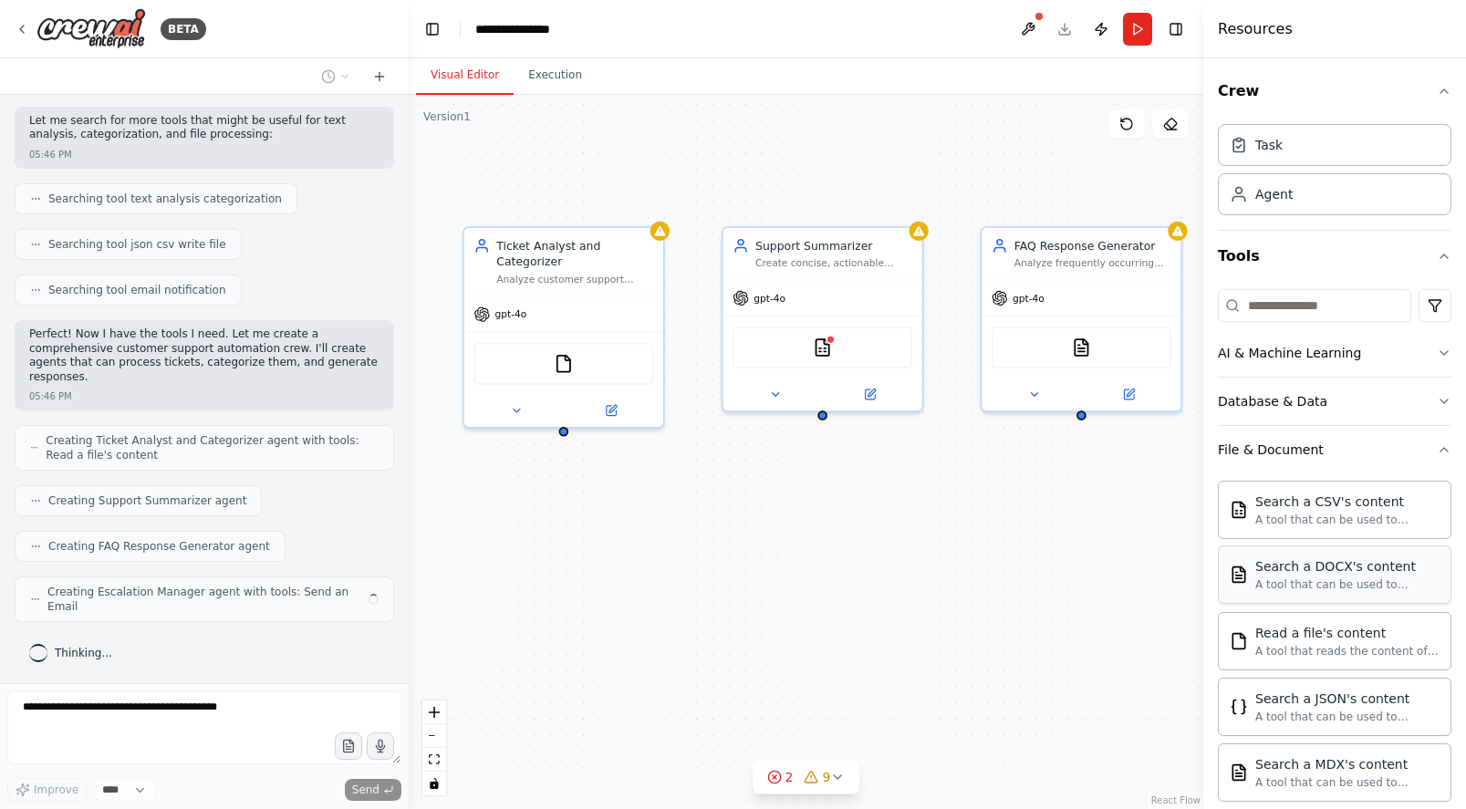
scroll to position [277, 0]
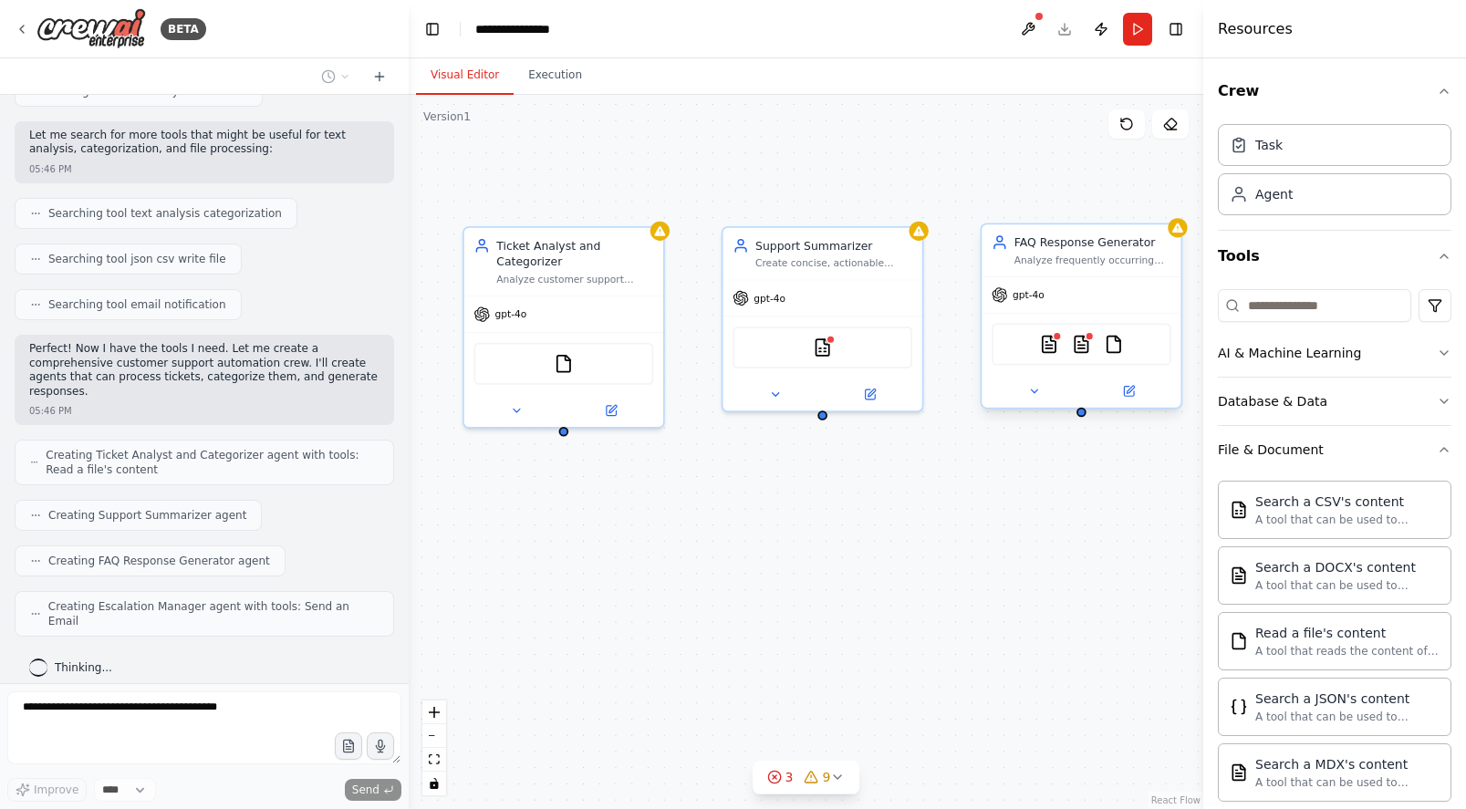
click at [1057, 358] on div "DOCXSearchTool DOCXSearchTool FileReadTool" at bounding box center [1081, 344] width 180 height 42
click at [1047, 344] on img at bounding box center [1048, 344] width 19 height 19
click at [1075, 333] on div "DOCXSearchTool DOCXSearchTool FileReadTool" at bounding box center [1081, 344] width 180 height 42
click at [1078, 340] on img at bounding box center [1081, 344] width 19 height 19
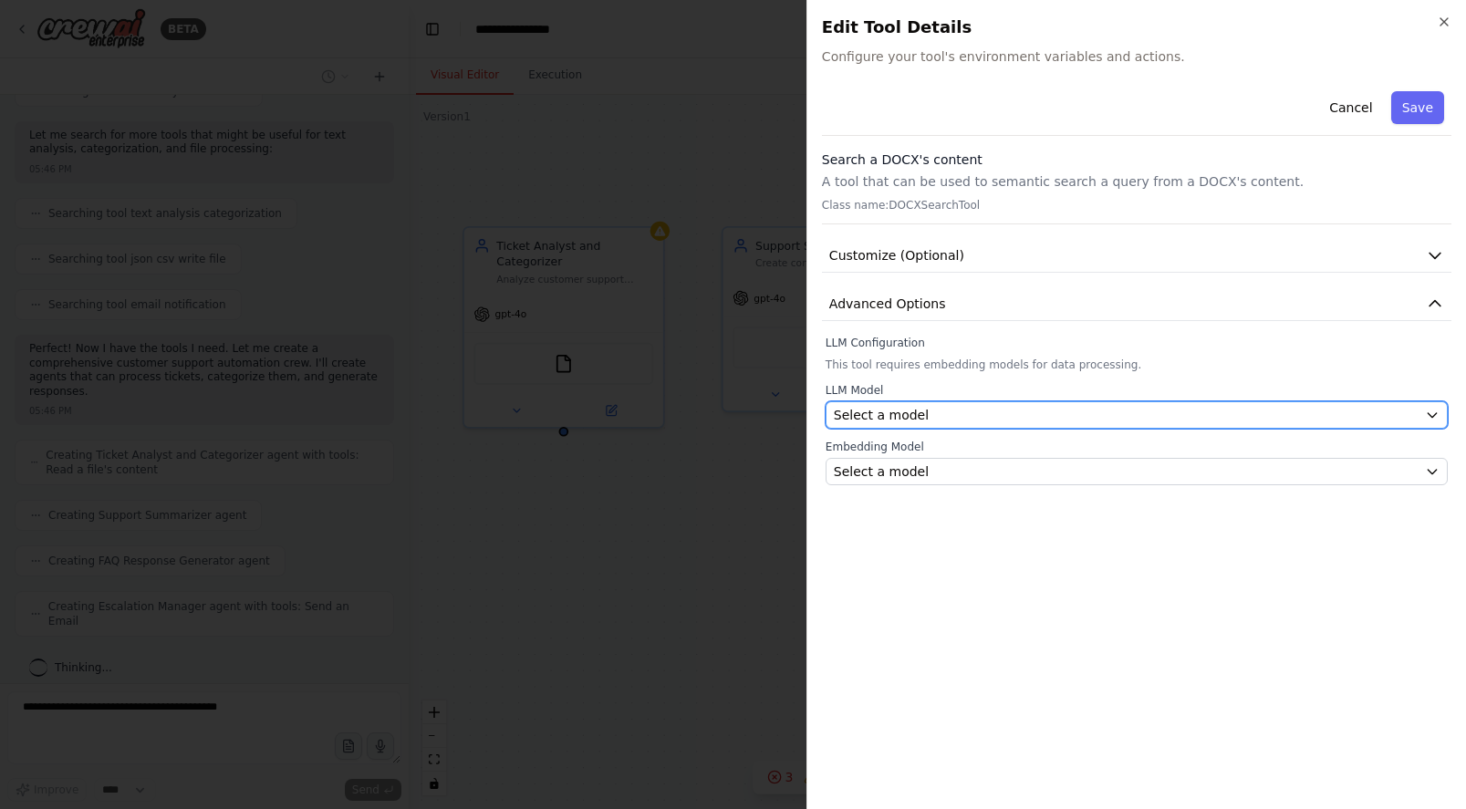
click at [944, 403] on button "Select a model" at bounding box center [1136, 414] width 622 height 27
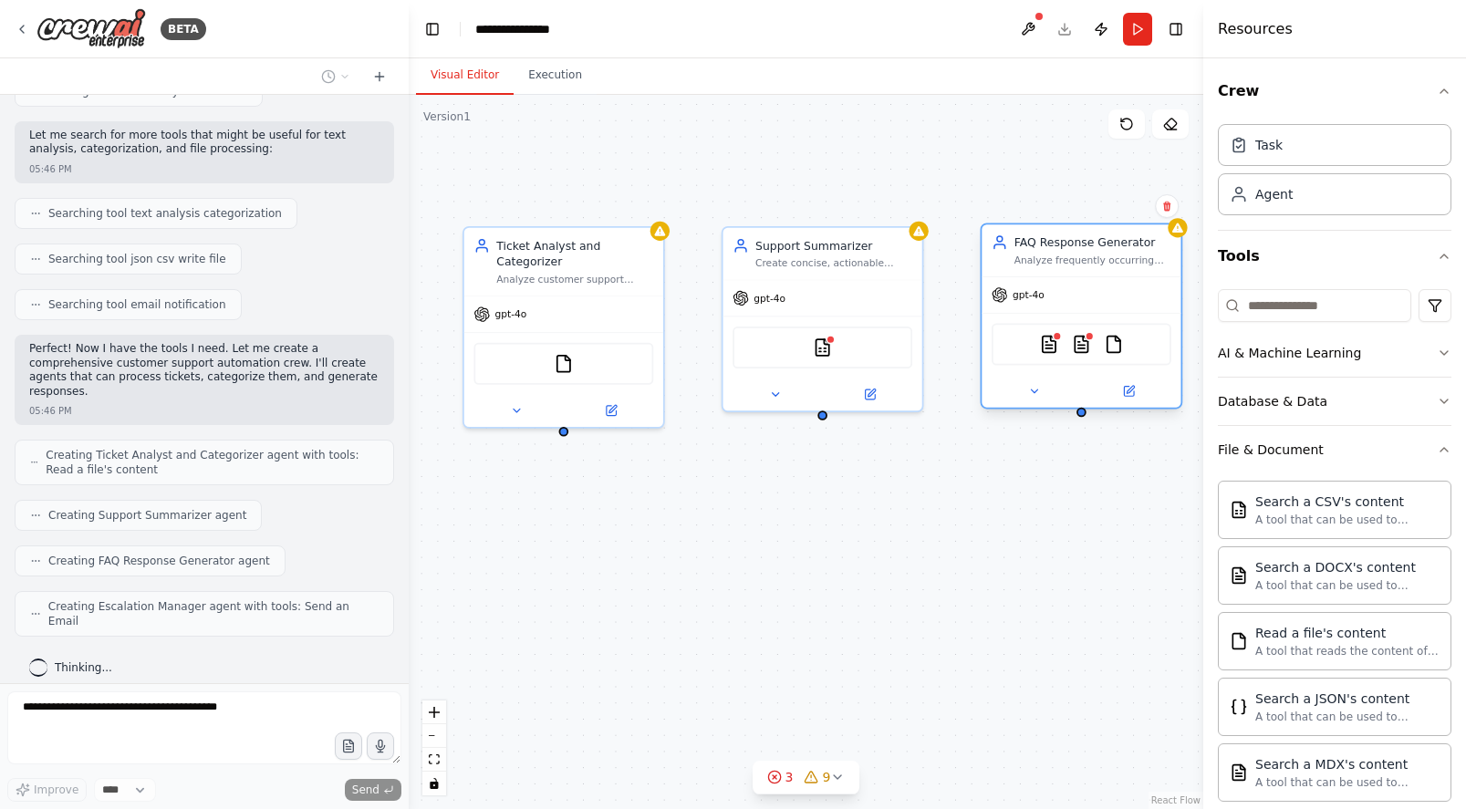
click at [1020, 272] on div "FAQ Response Generator Analyze frequently occurring customer issues and generat…" at bounding box center [1080, 250] width 199 height 52
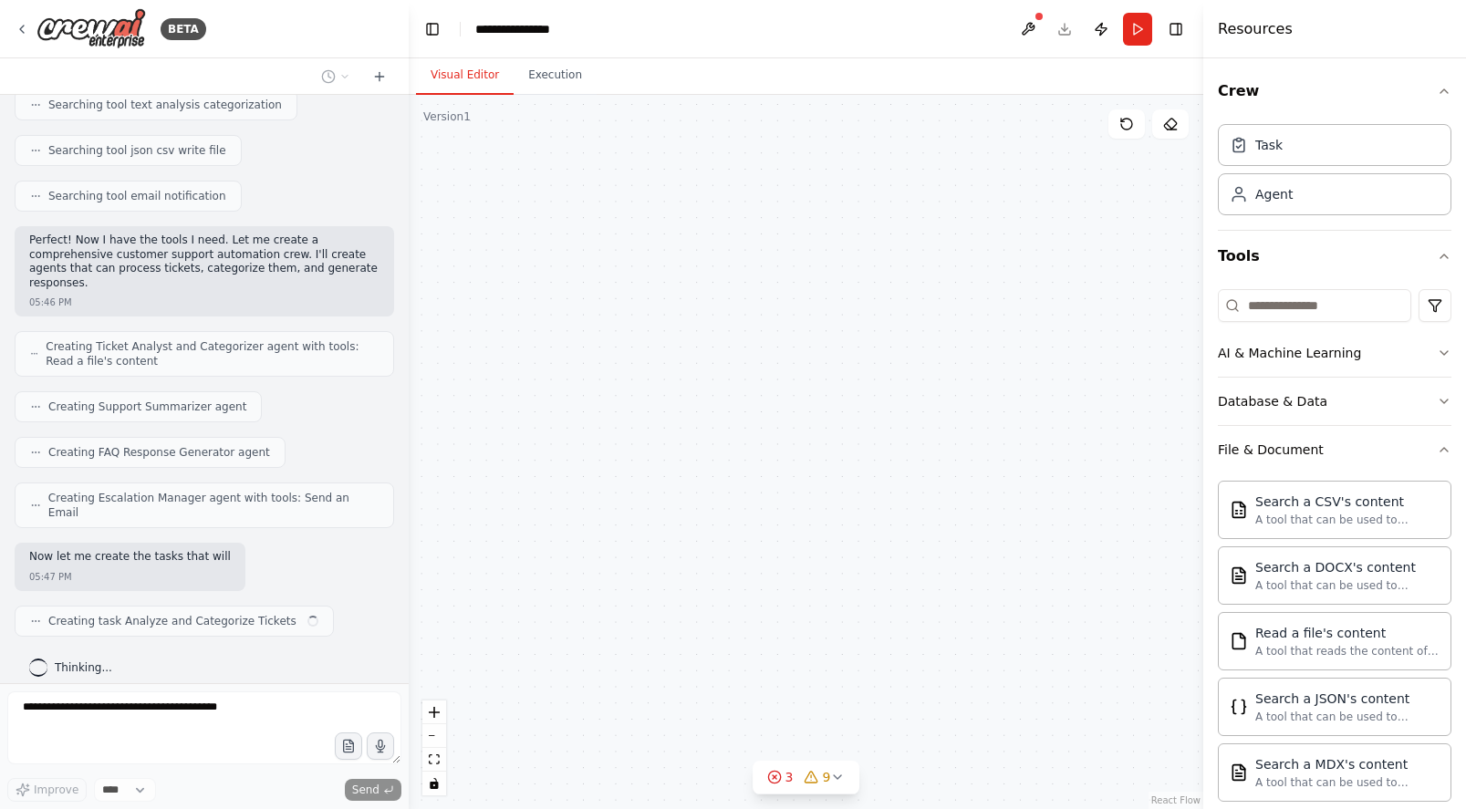
scroll to position [399, 0]
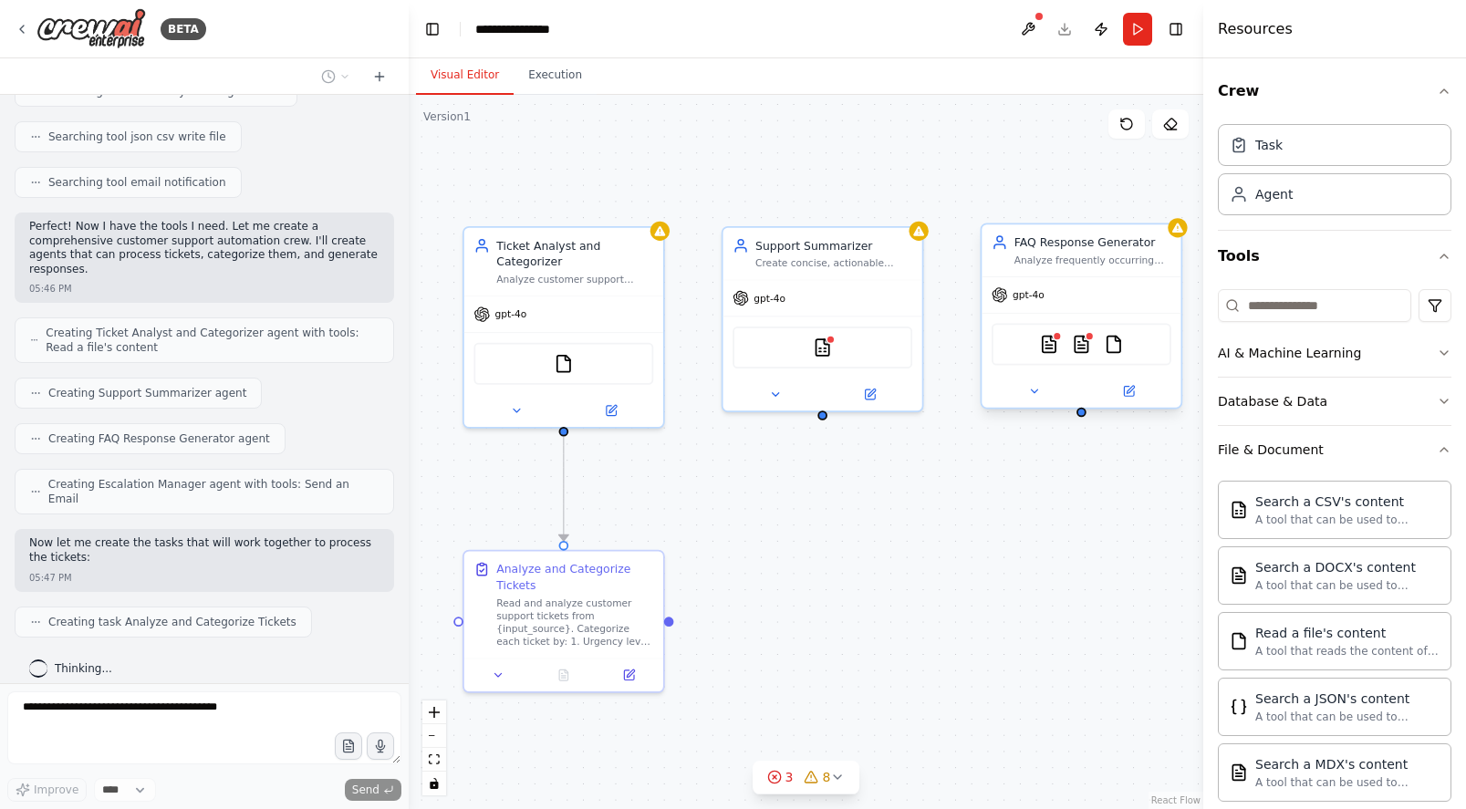
click at [1134, 275] on div "FAQ Response Generator Analyze frequently occurring customer issues and generat…" at bounding box center [1080, 250] width 199 height 52
click at [1136, 270] on div "FAQ Response Generator Analyze frequently occurring customer issues and generat…" at bounding box center [1080, 250] width 199 height 52
click at [1133, 395] on icon at bounding box center [1129, 392] width 10 height 10
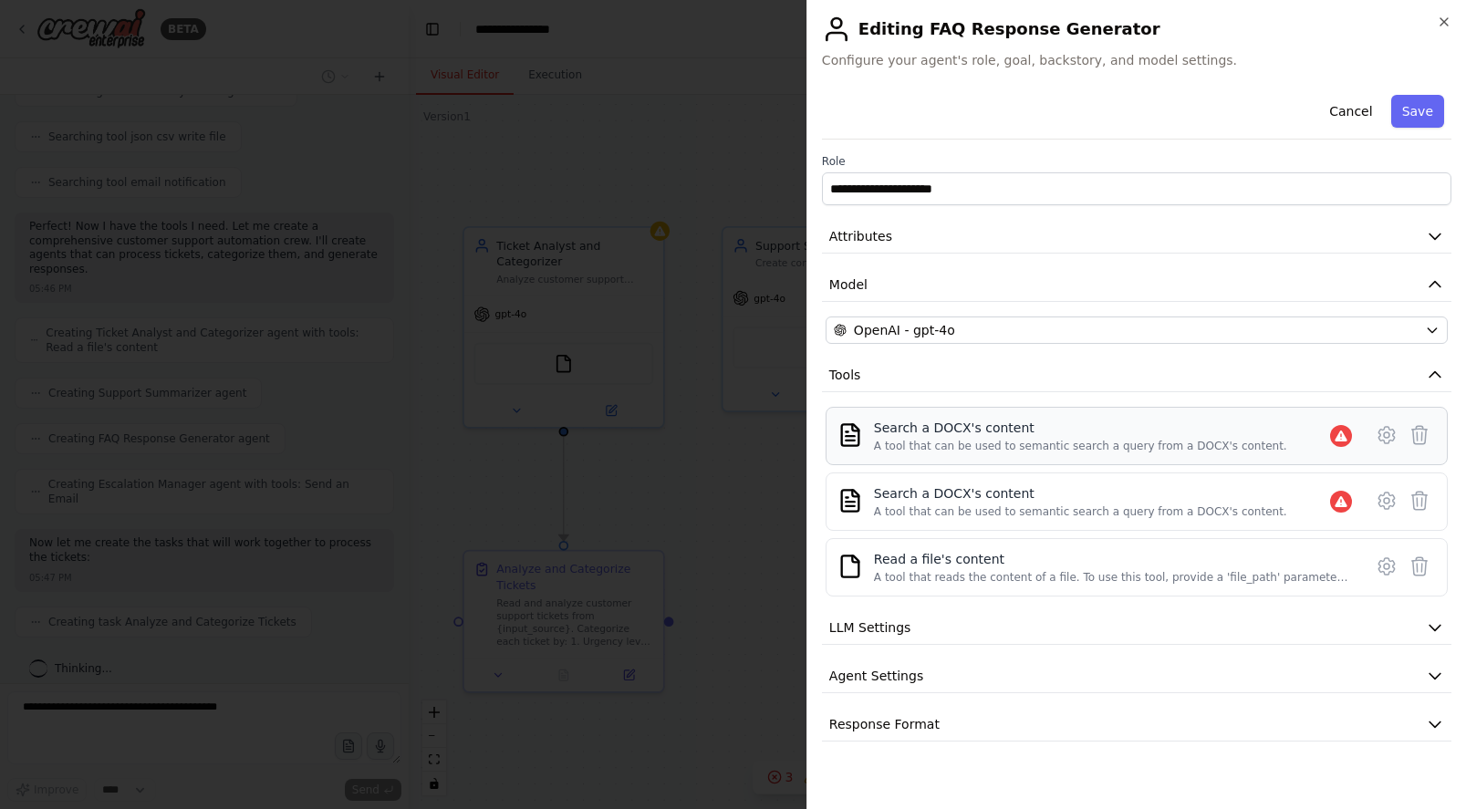
click at [1136, 430] on div "Search a DOCX's content" at bounding box center [1080, 428] width 413 height 18
click at [1377, 435] on icon at bounding box center [1386, 435] width 22 height 22
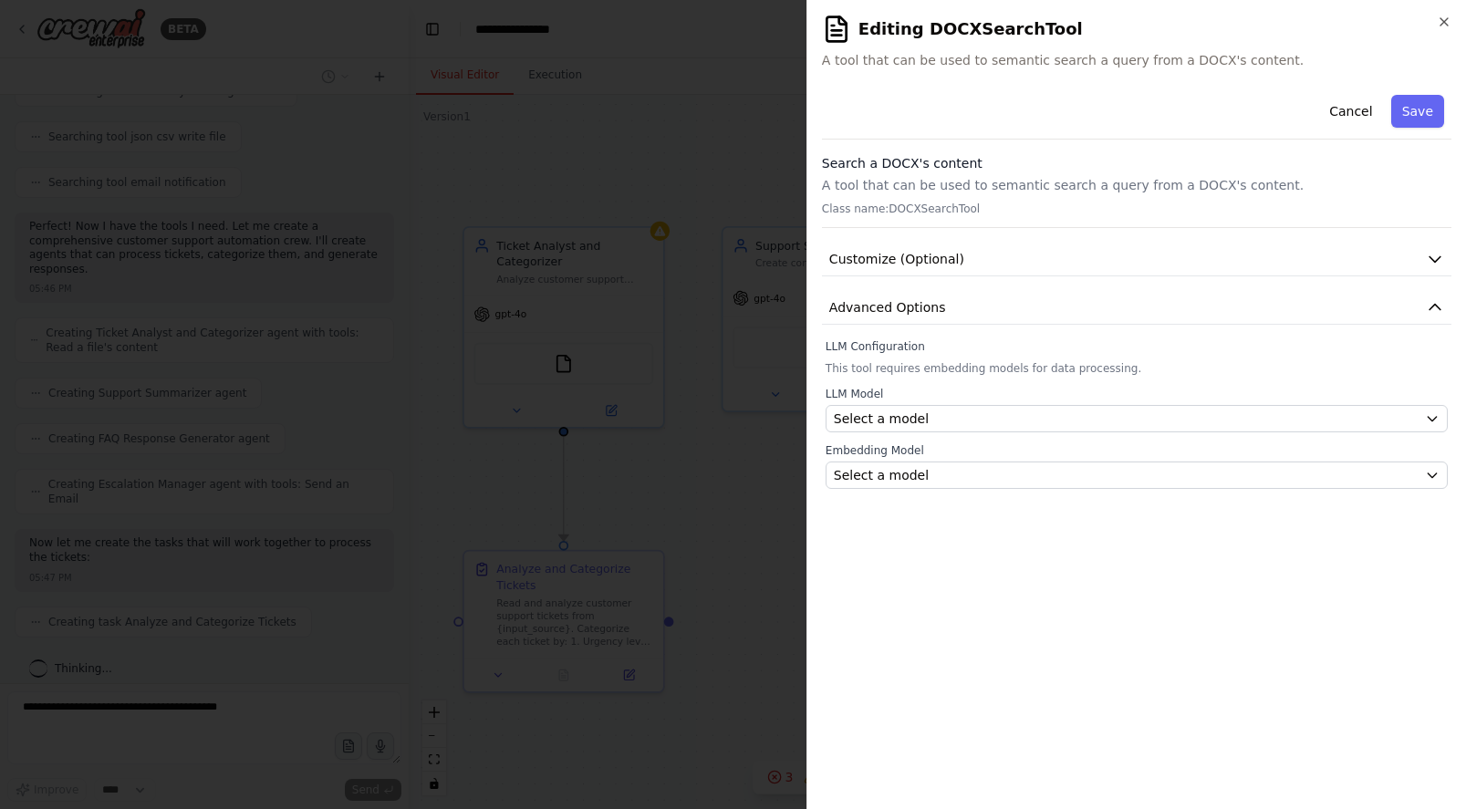
click at [908, 489] on div "**********" at bounding box center [1136, 441] width 629 height 707
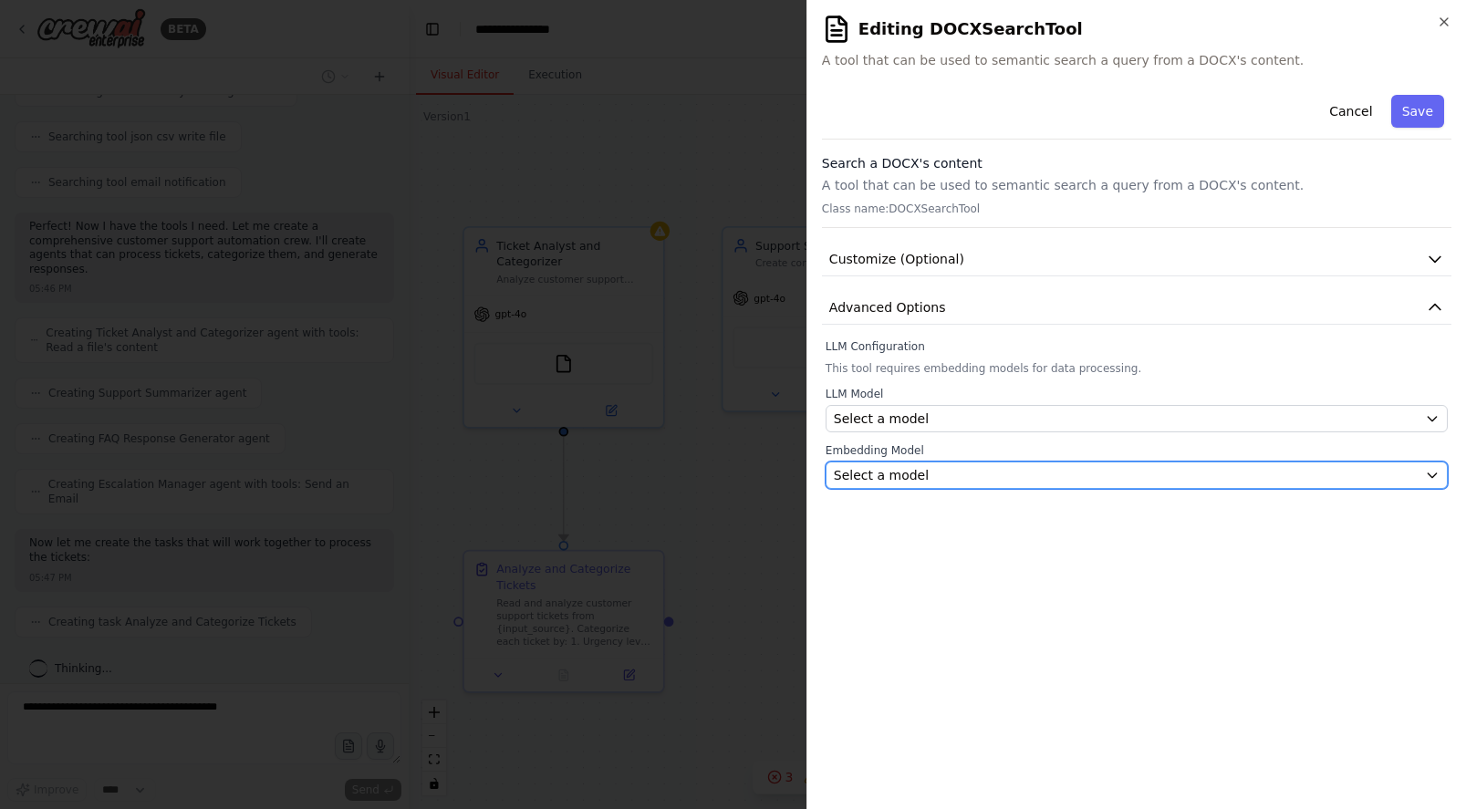
scroll to position [445, 0]
click at [908, 480] on span "Select a model" at bounding box center [881, 475] width 95 height 18
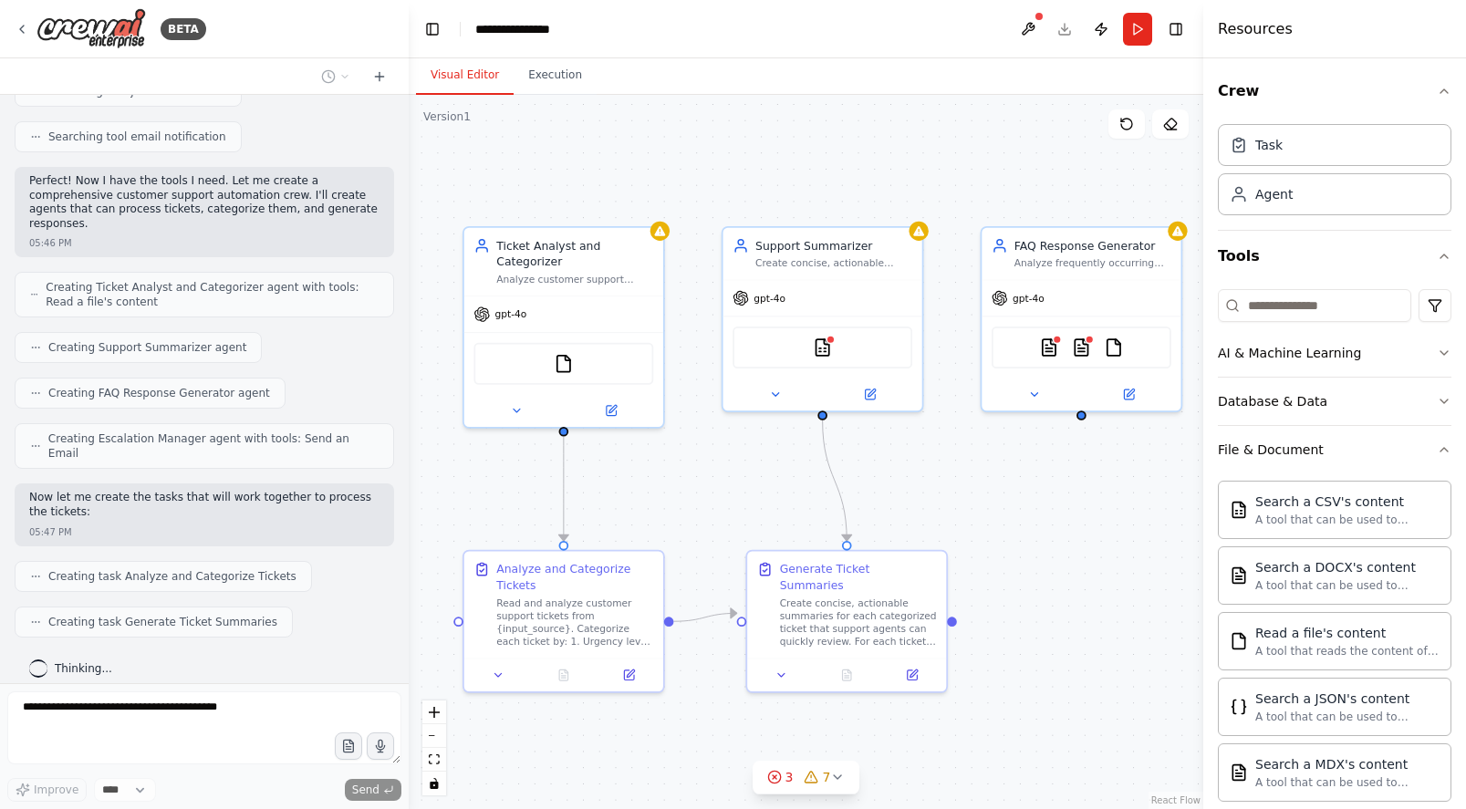
click at [959, 485] on div ".deletable-edge-delete-btn { width: 20px; height: 20px; border: 0px solid #ffff…" at bounding box center [806, 452] width 794 height 714
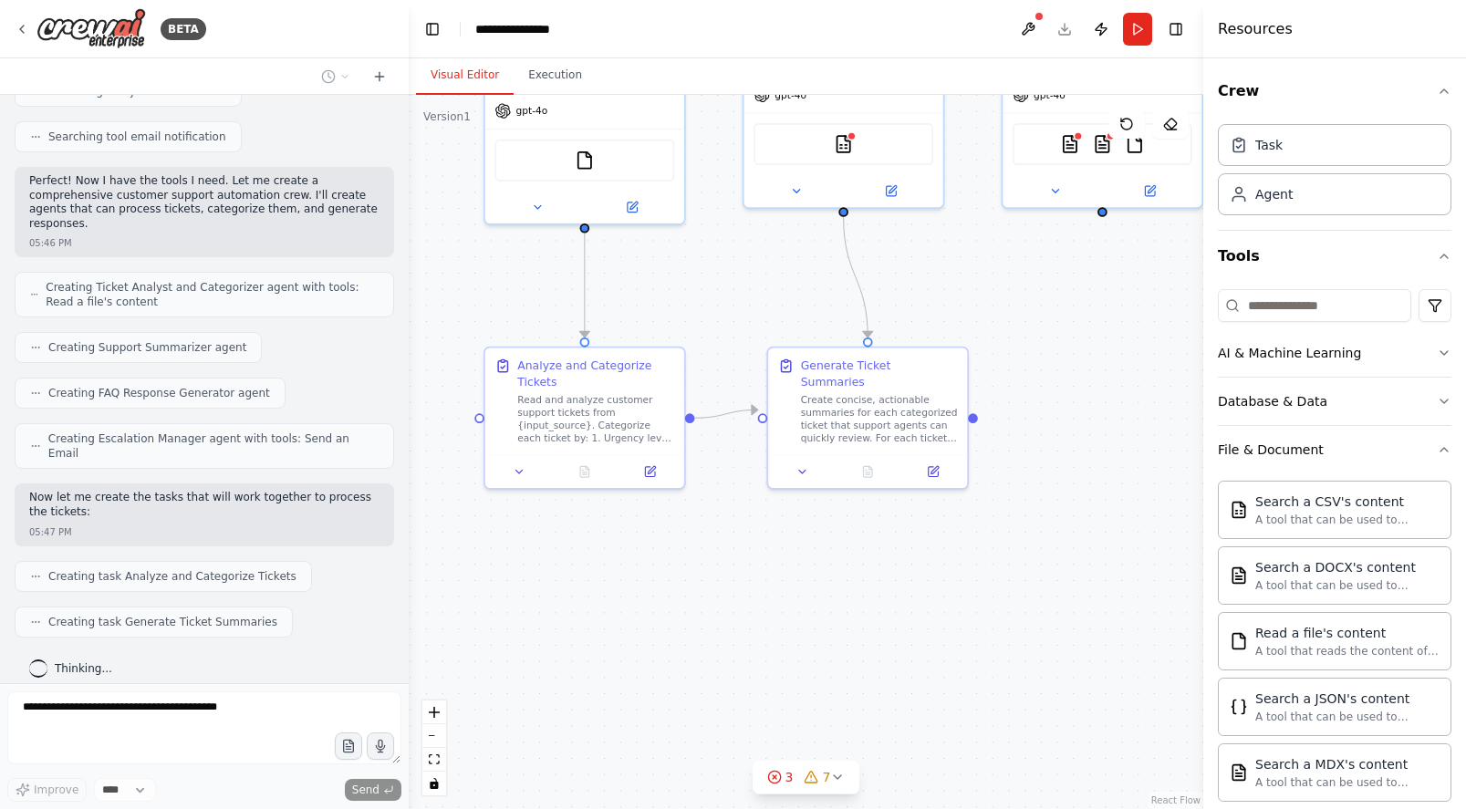
drag, startPoint x: 1056, startPoint y: 514, endPoint x: 1078, endPoint y: 316, distance: 199.1
click at [1079, 316] on div ".deletable-edge-delete-btn { width: 20px; height: 20px; border: 0px solid #ffff…" at bounding box center [806, 452] width 794 height 714
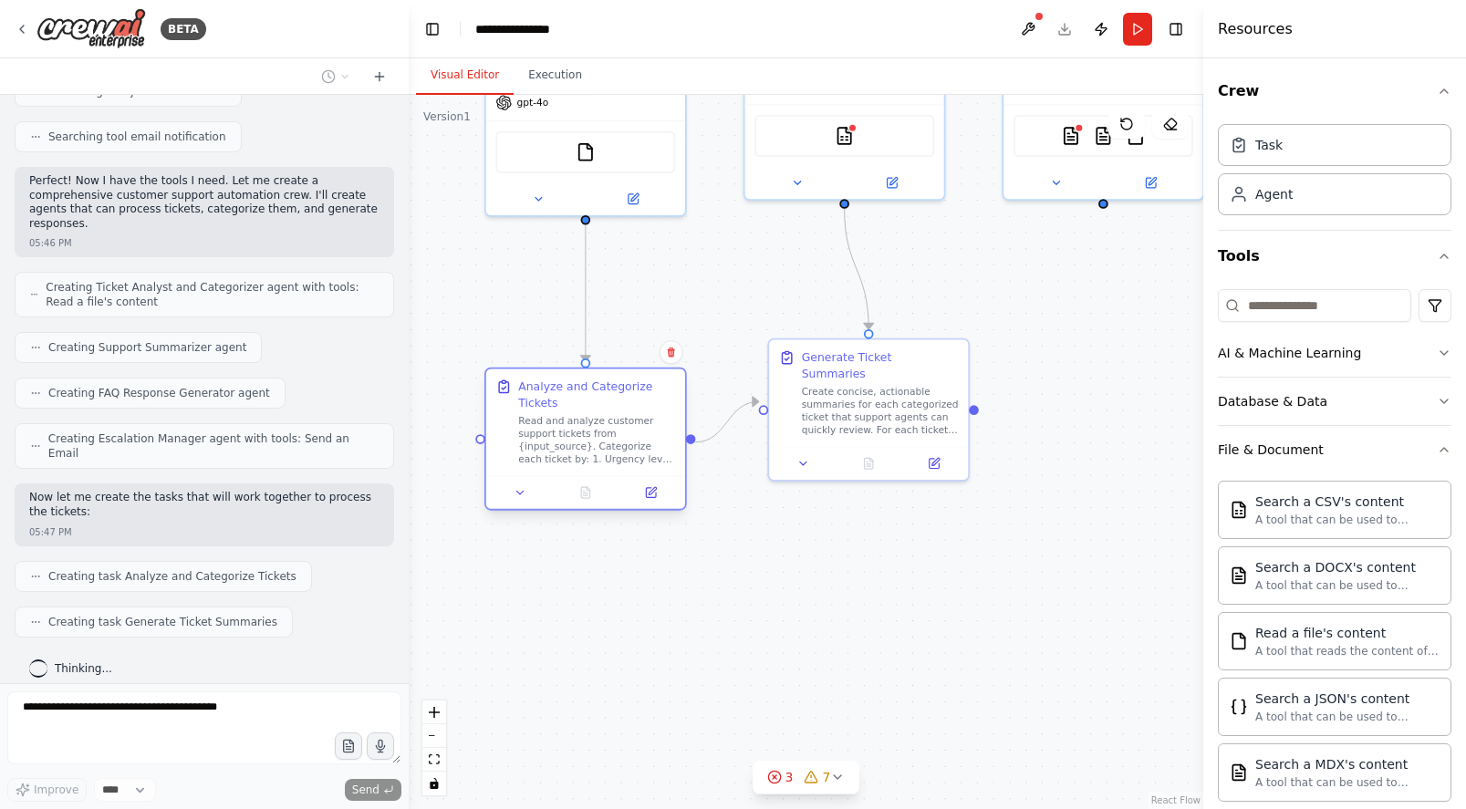
drag, startPoint x: 669, startPoint y: 370, endPoint x: 666, endPoint y: 397, distance: 26.6
click at [666, 397] on div "Analyze and Categorize Tickets" at bounding box center [596, 394] width 157 height 32
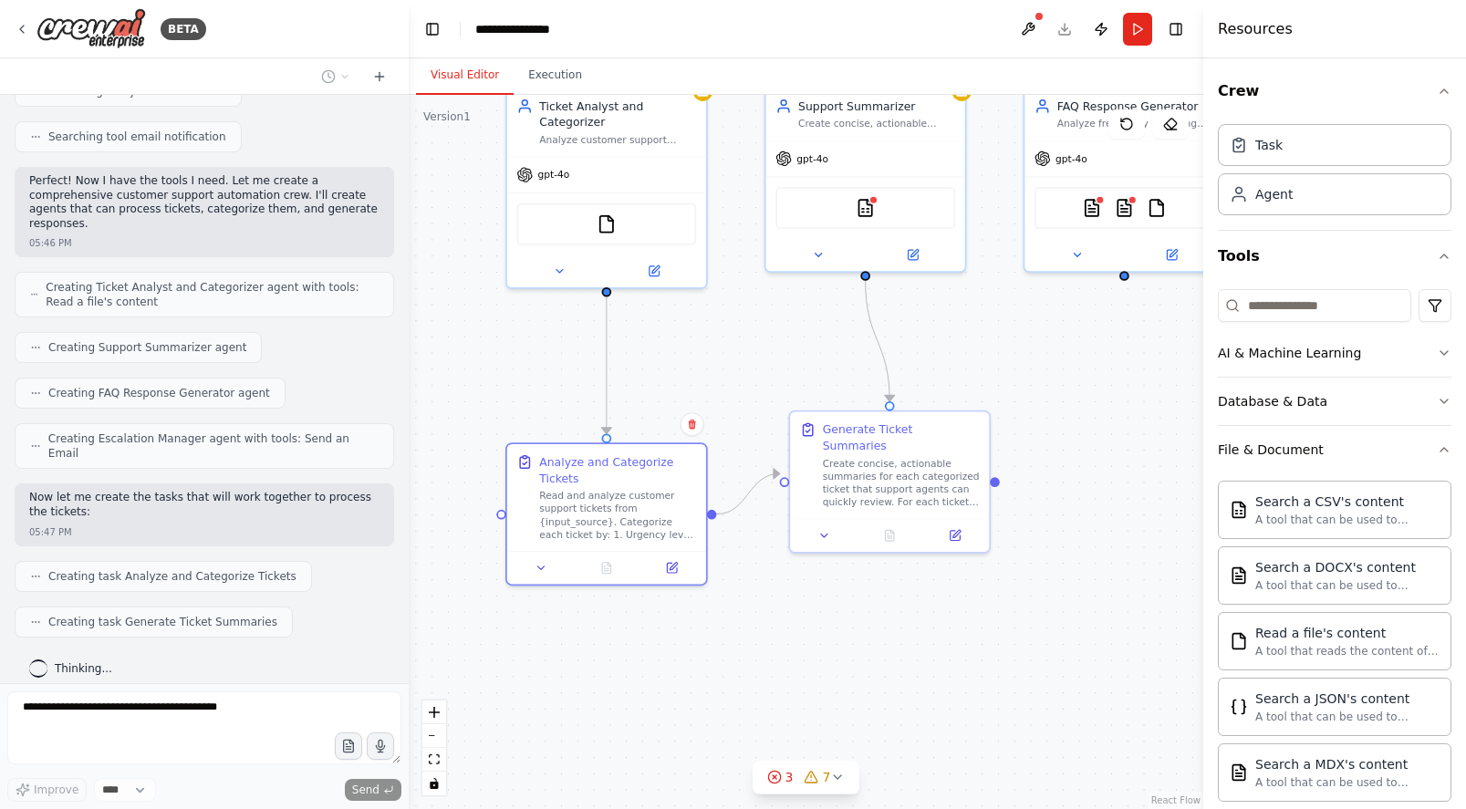
drag, startPoint x: 1089, startPoint y: 394, endPoint x: 1092, endPoint y: 413, distance: 19.3
click at [1092, 413] on div ".deletable-edge-delete-btn { width: 20px; height: 20px; border: 0px solid #ffff…" at bounding box center [806, 452] width 794 height 714
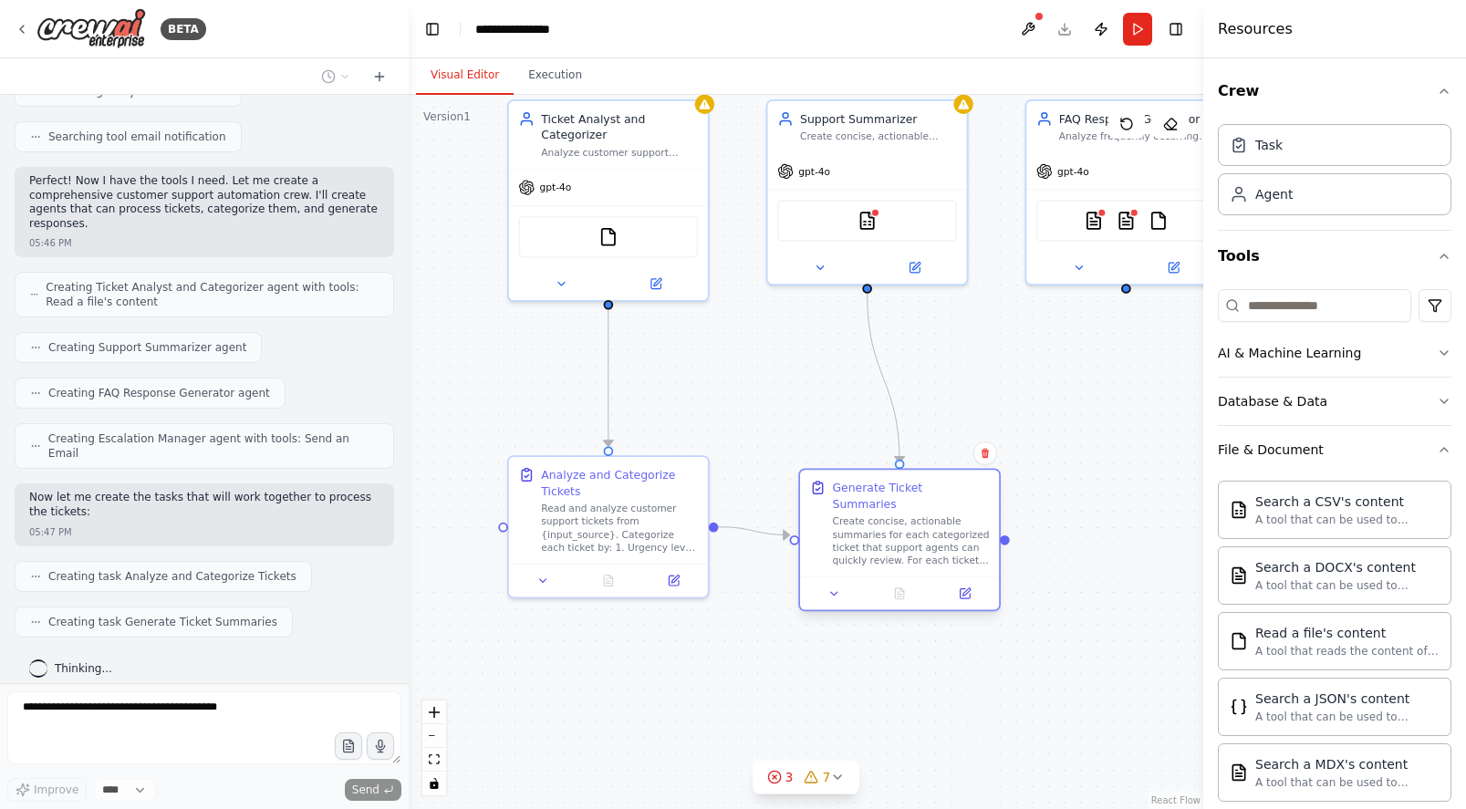
drag, startPoint x: 951, startPoint y: 461, endPoint x: 954, endPoint y: 518, distance: 57.5
click at [954, 518] on div "Create concise, actionable summaries for each categorized ticket that support a…" at bounding box center [910, 541] width 157 height 52
click at [1113, 492] on div ".deletable-edge-delete-btn { width: 20px; height: 20px; border: 0px solid #ffff…" at bounding box center [806, 452] width 794 height 714
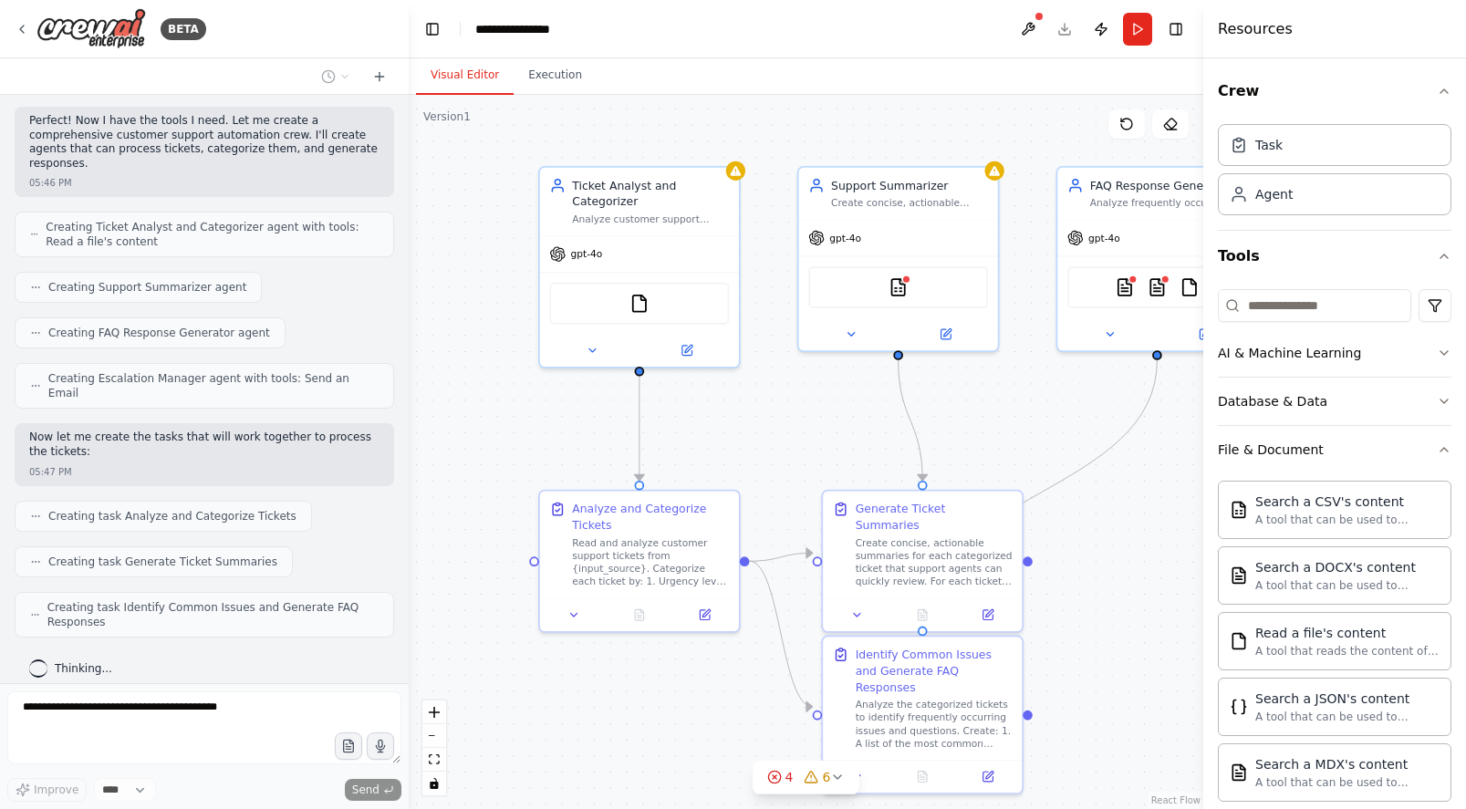
drag, startPoint x: 723, startPoint y: 365, endPoint x: 742, endPoint y: 420, distance: 58.0
click at [742, 420] on div ".deletable-edge-delete-btn { width: 20px; height: 20px; border: 0px solid #ffff…" at bounding box center [806, 452] width 794 height 714
click at [52, 28] on img at bounding box center [90, 28] width 109 height 41
